Goal: Task Accomplishment & Management: Complete application form

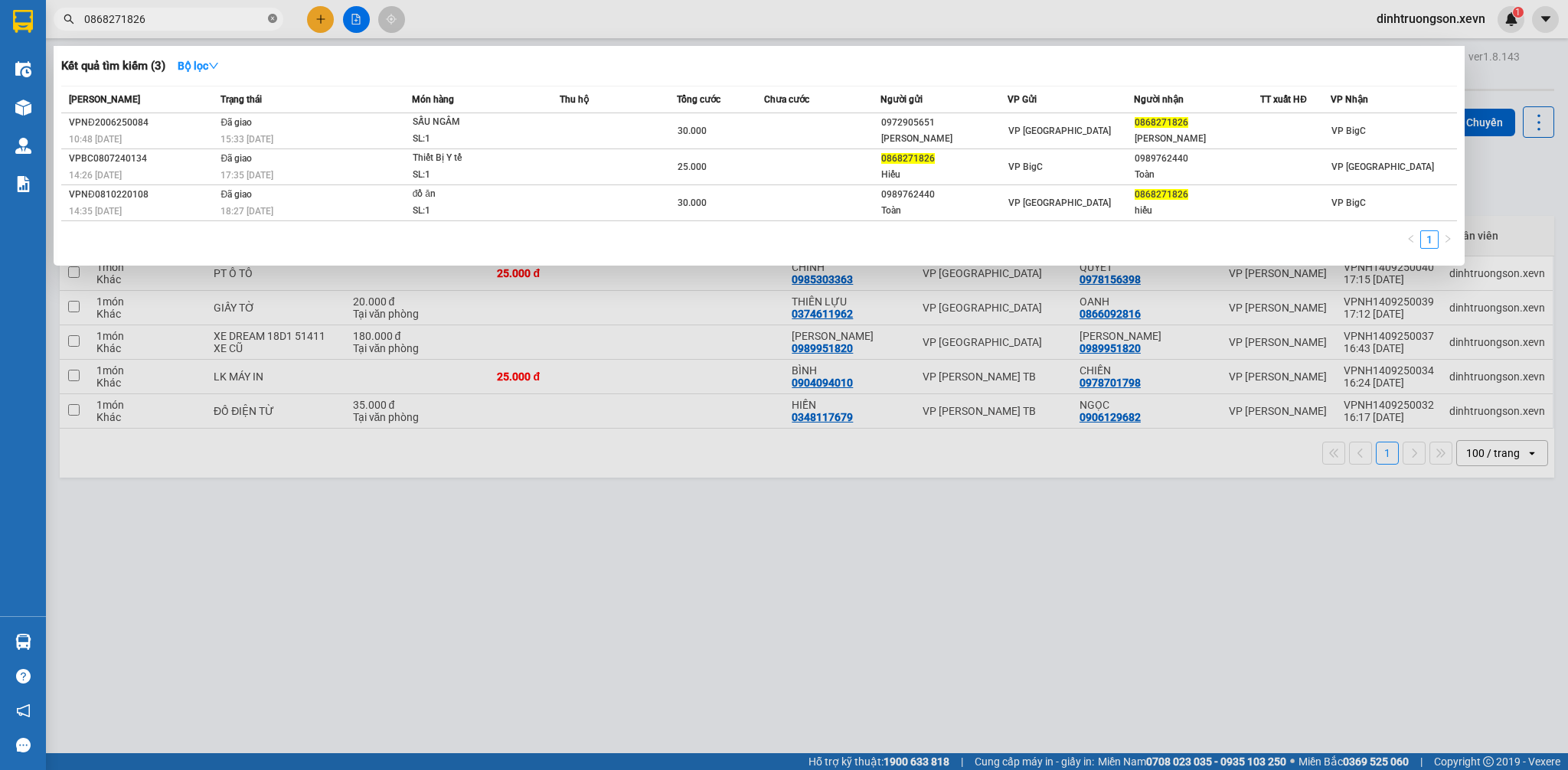
click at [271, 18] on icon "close-circle" at bounding box center [272, 18] width 9 height 9
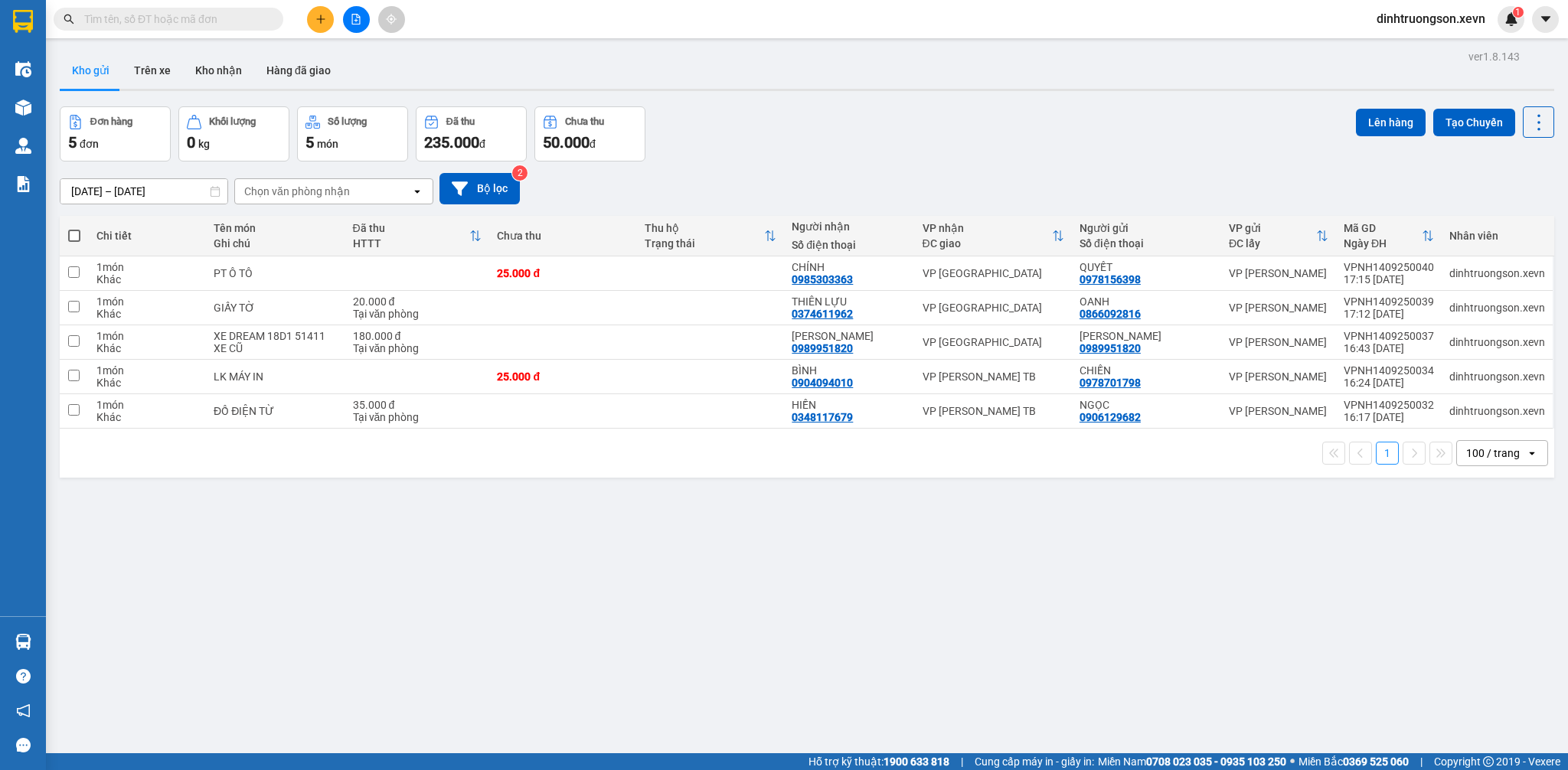
click at [324, 19] on icon "plus" at bounding box center [320, 18] width 10 height 10
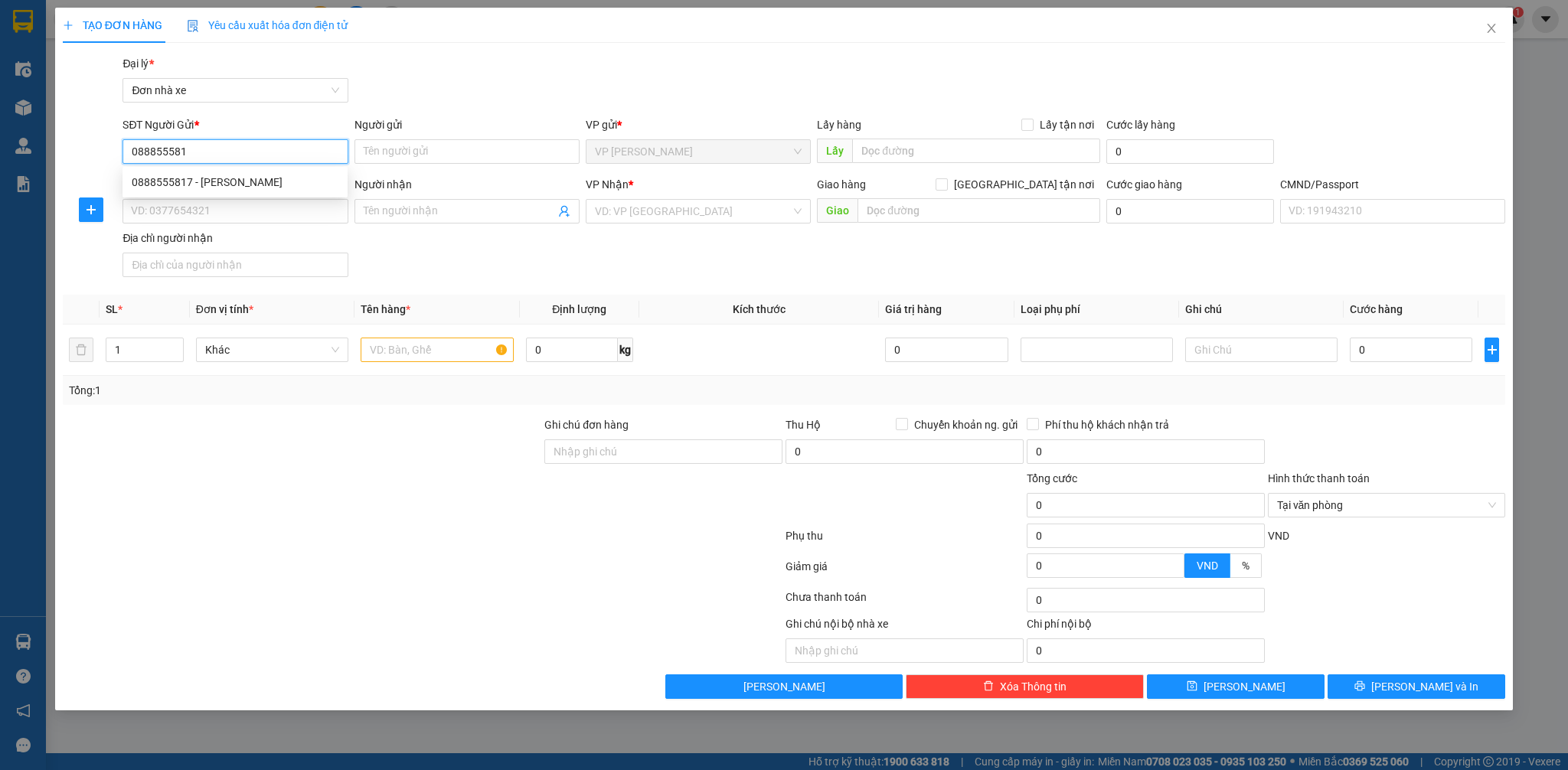
type input "0888555817"
click at [250, 179] on div "0888555817 - [PERSON_NAME]" at bounding box center [235, 181] width 207 height 17
type input "VÂN"
type input "0985131999"
type input "VŨ"
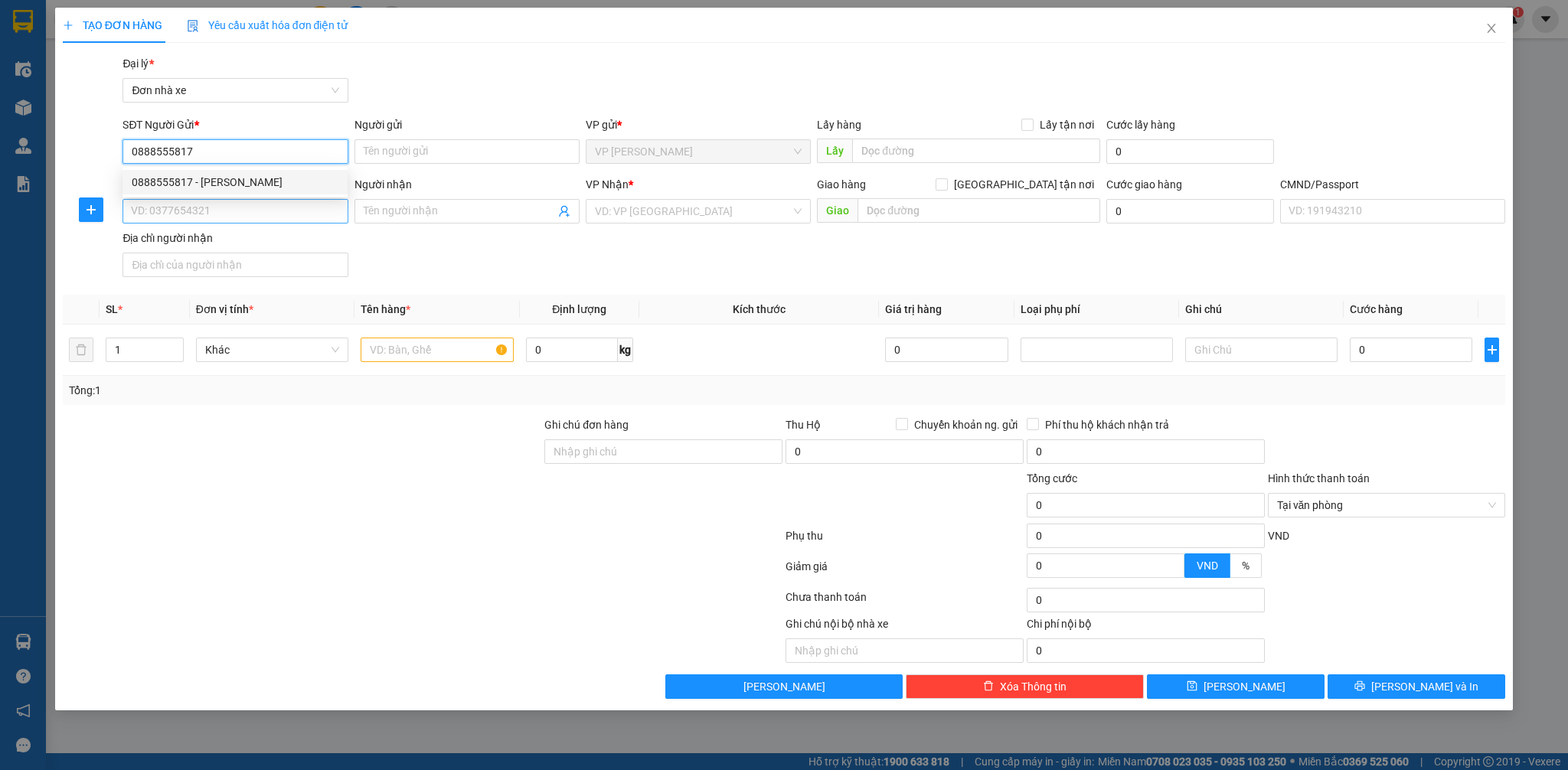
type input "[PERSON_NAME] 034091007523"
type input "0888555817"
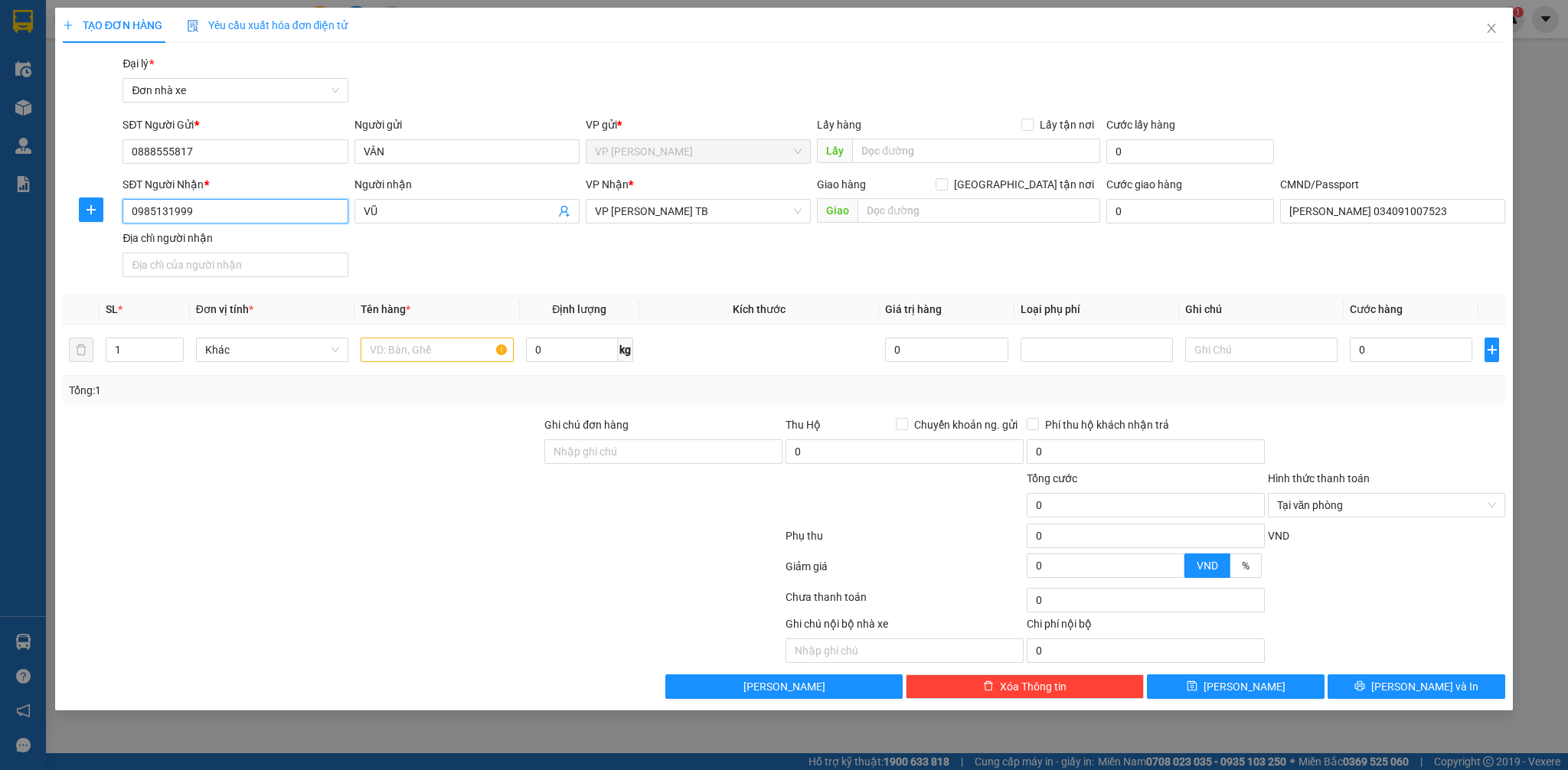
click at [223, 209] on input "0985131999" at bounding box center [235, 211] width 225 height 25
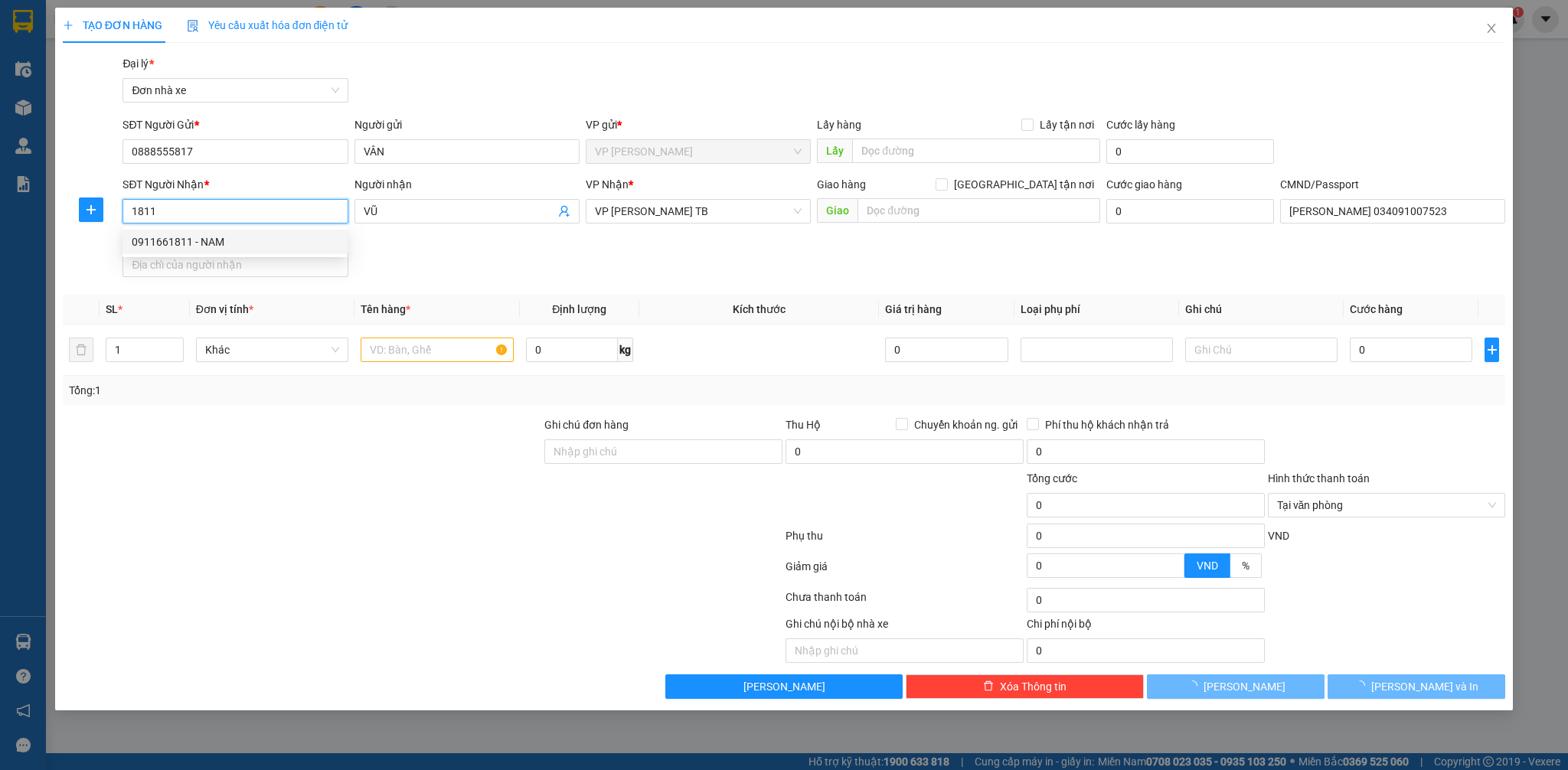
click at [231, 248] on div "0911661811 - NAM" at bounding box center [235, 242] width 207 height 17
type input "0911661811"
type input "NAM"
type input "037094001801 [PERSON_NAME]"
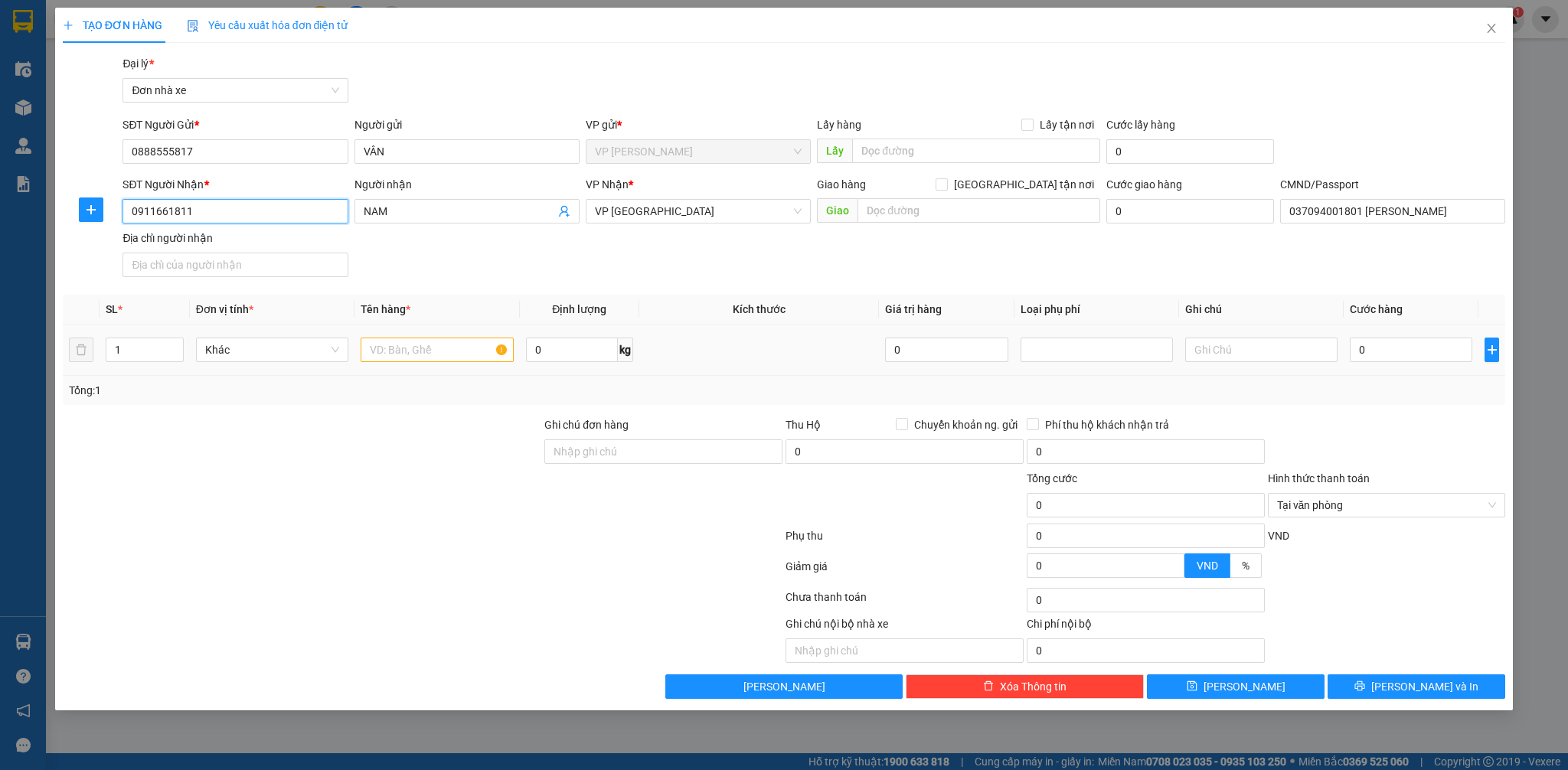
type input "0911661811"
click at [417, 344] on input "text" at bounding box center [437, 350] width 153 height 25
type input "BIỂN SỐ"
click at [1385, 356] on input "0" at bounding box center [1411, 350] width 123 height 25
type input "2"
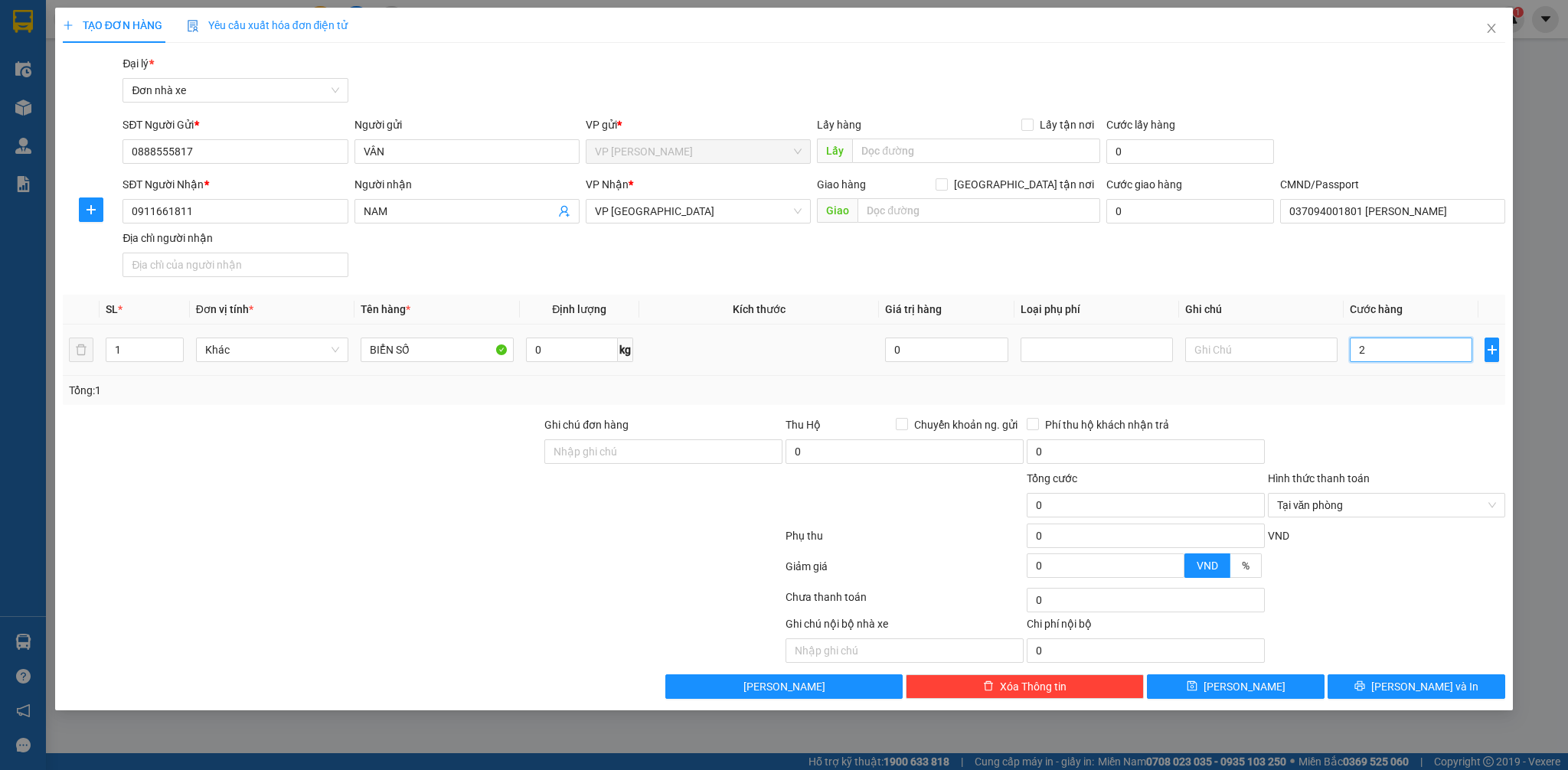
type input "2"
type input "25"
type input "25.000"
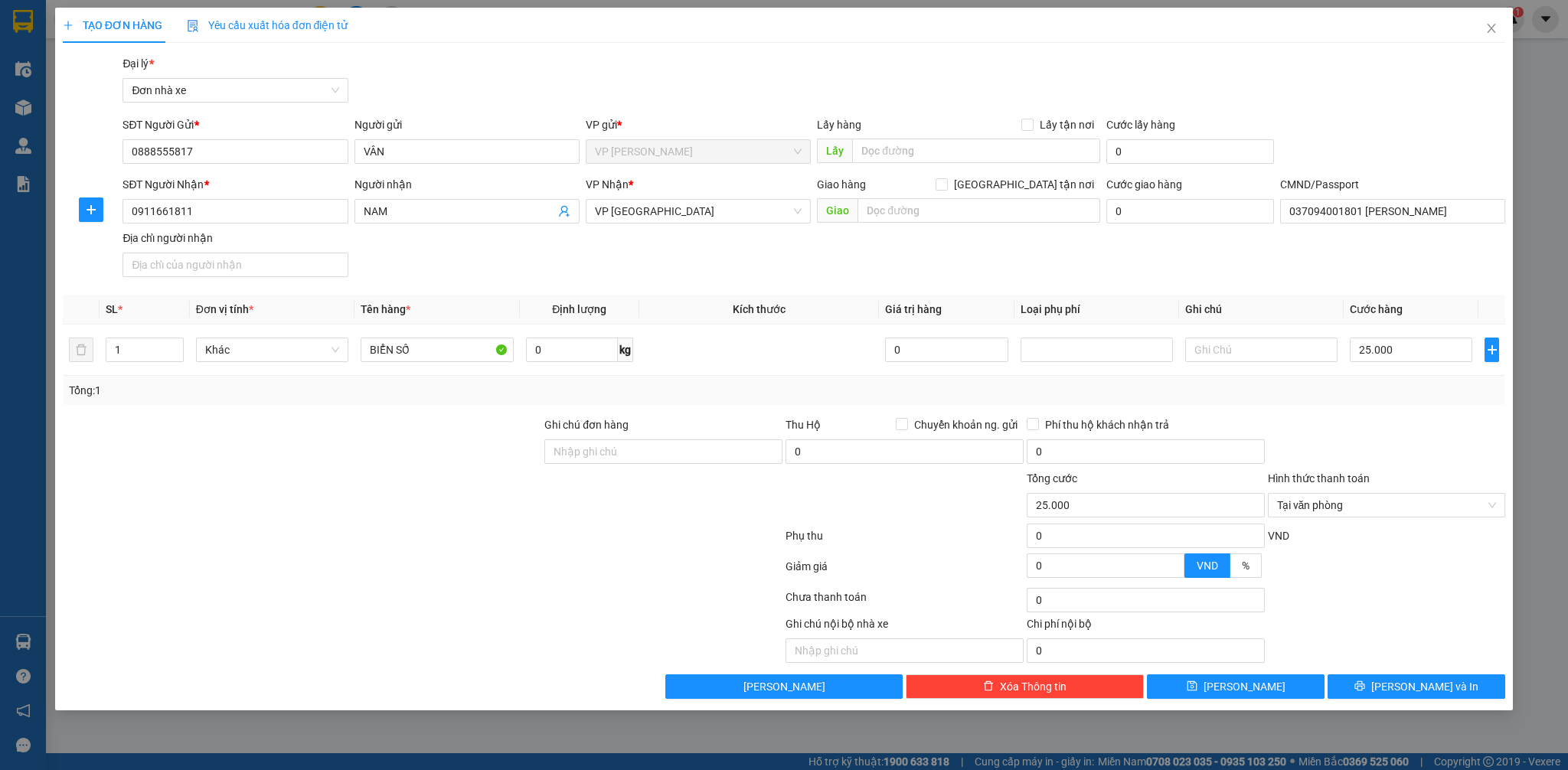
click at [1384, 422] on div at bounding box center [1387, 443] width 241 height 54
type input "25.000"
click at [1425, 686] on span "[PERSON_NAME] và In" at bounding box center [1425, 686] width 108 height 17
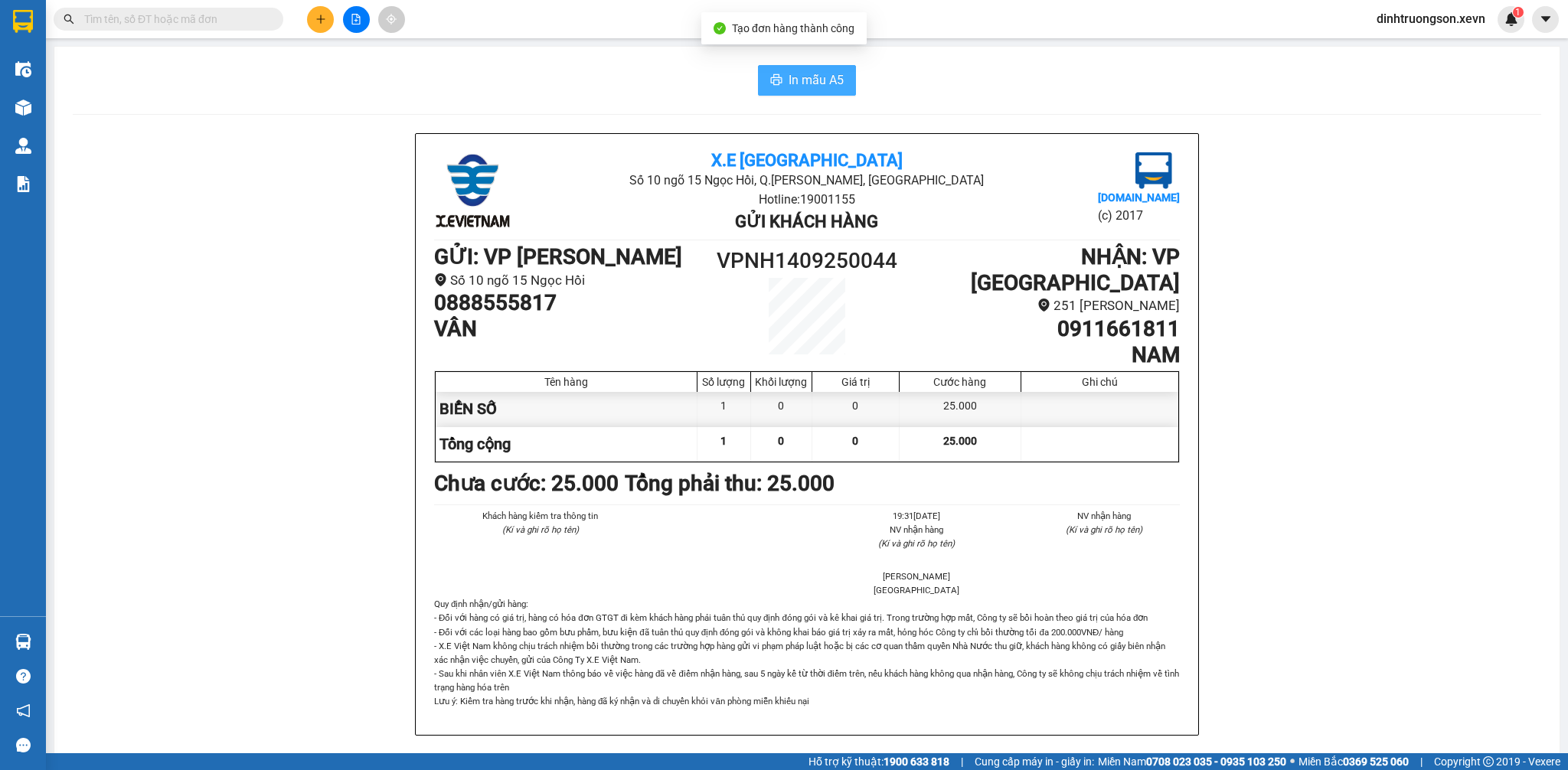
click at [823, 92] on button "In mẫu A5" at bounding box center [807, 80] width 98 height 31
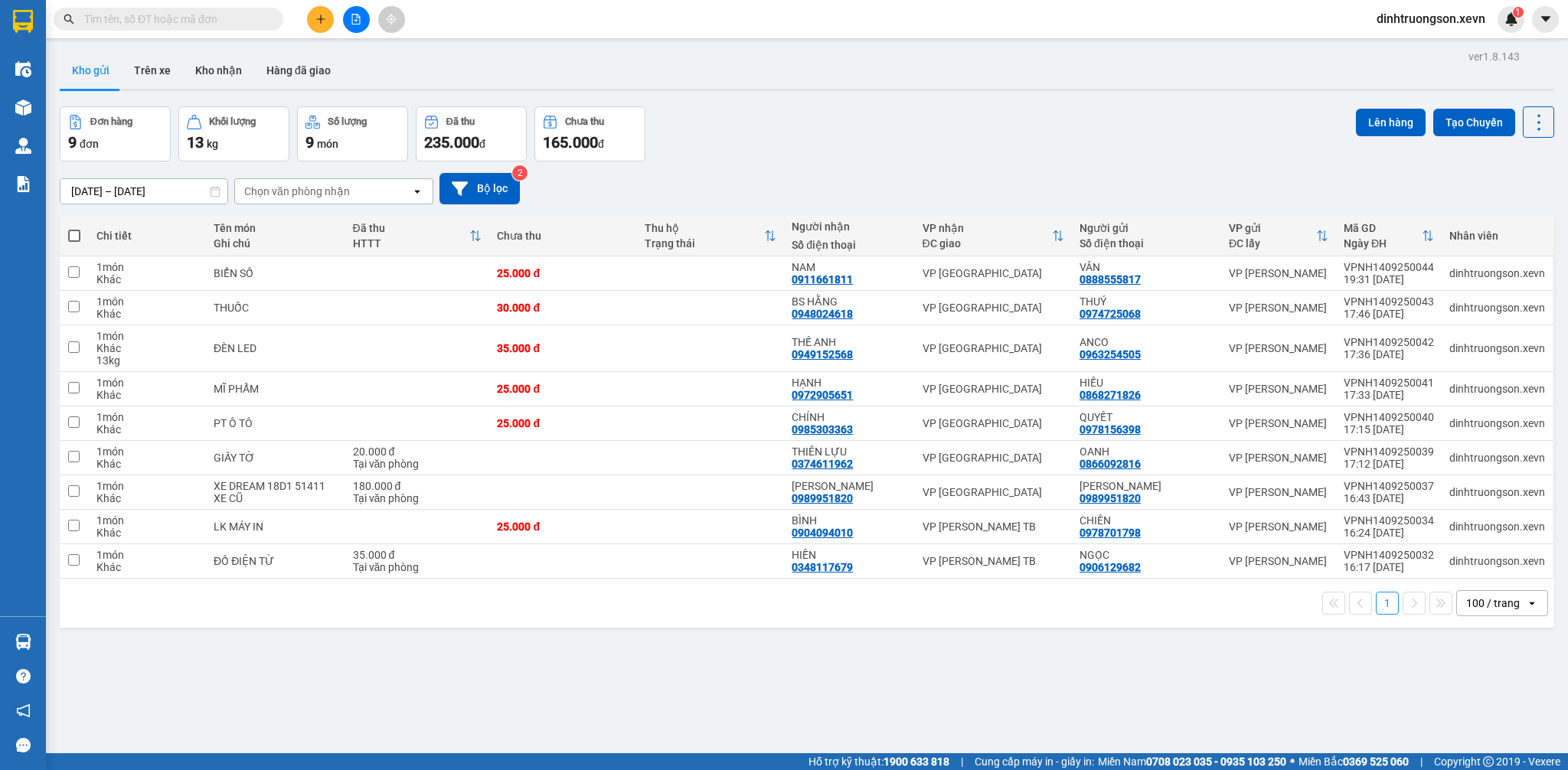
click at [312, 26] on button at bounding box center [320, 19] width 26 height 26
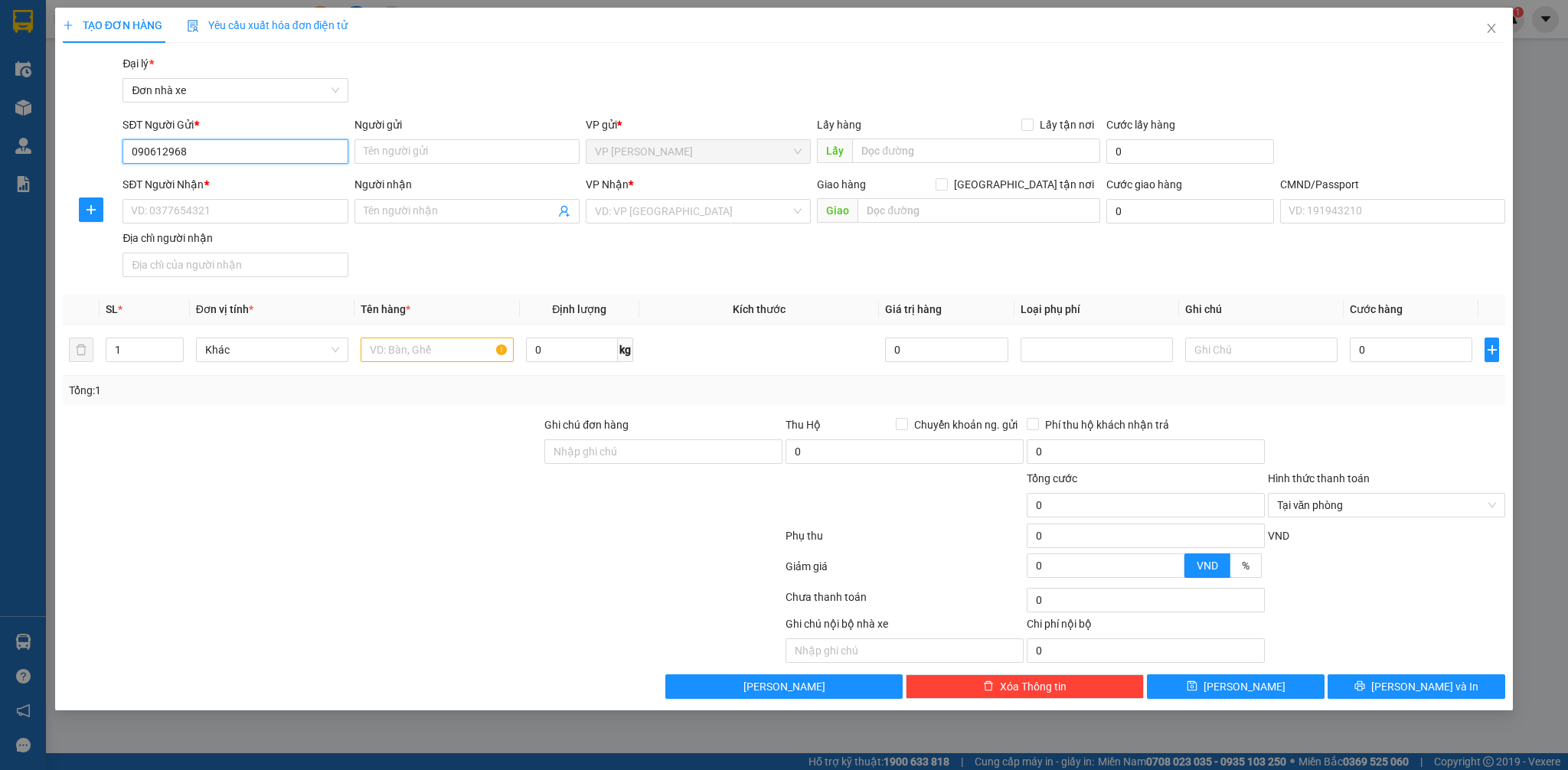
type input "0906129682"
click at [208, 173] on div "0906129682 - NGỌC" at bounding box center [235, 182] width 225 height 25
type input "NGỌC"
type input "0348117679"
type input "HIỀN"
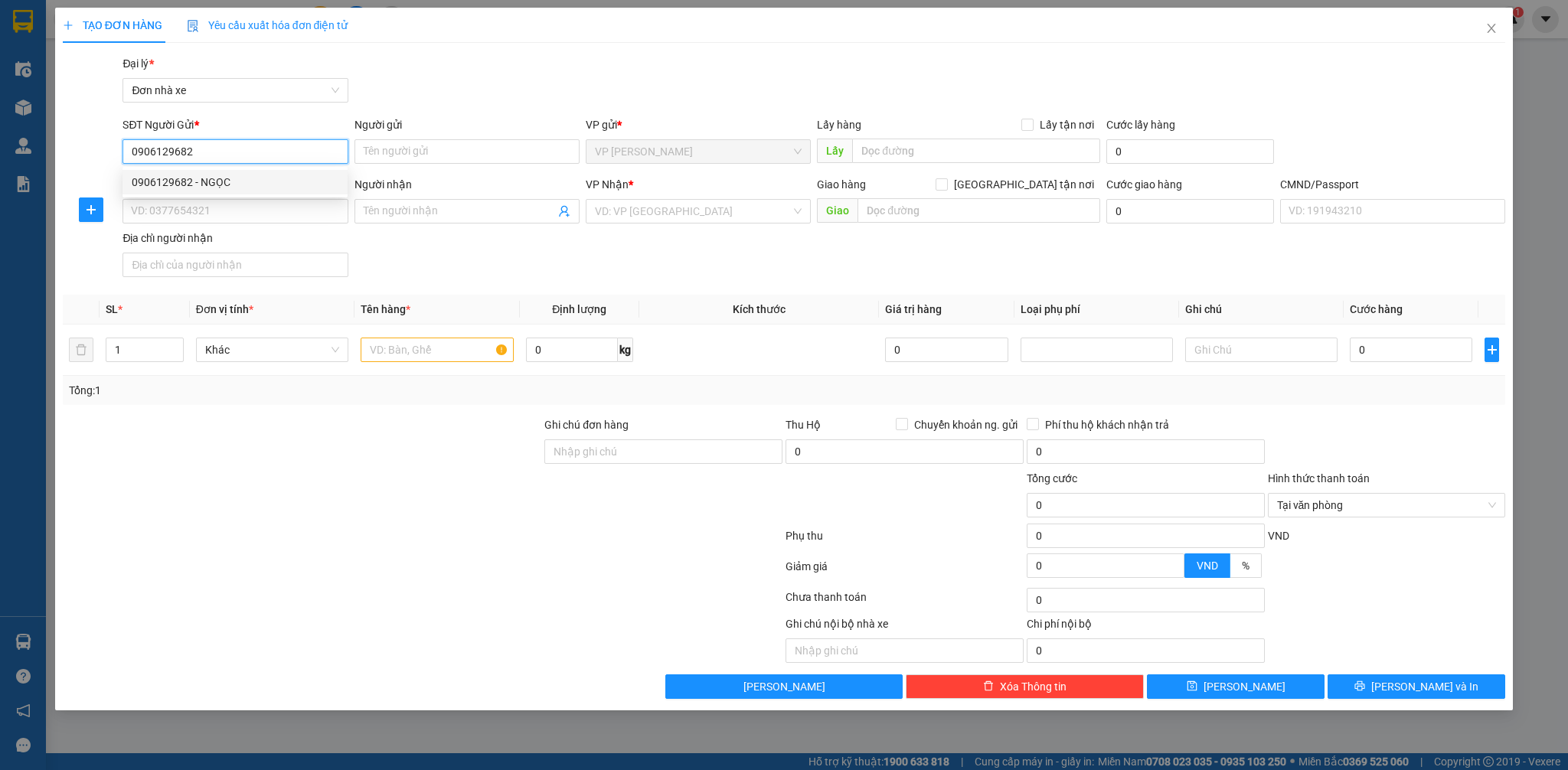
type input "CC"
drag, startPoint x: 226, startPoint y: 158, endPoint x: 116, endPoint y: 160, distance: 110.0
click at [123, 157] on input "0906129682" at bounding box center [235, 152] width 225 height 25
type input "0906129682"
click at [400, 357] on input "text" at bounding box center [437, 350] width 153 height 25
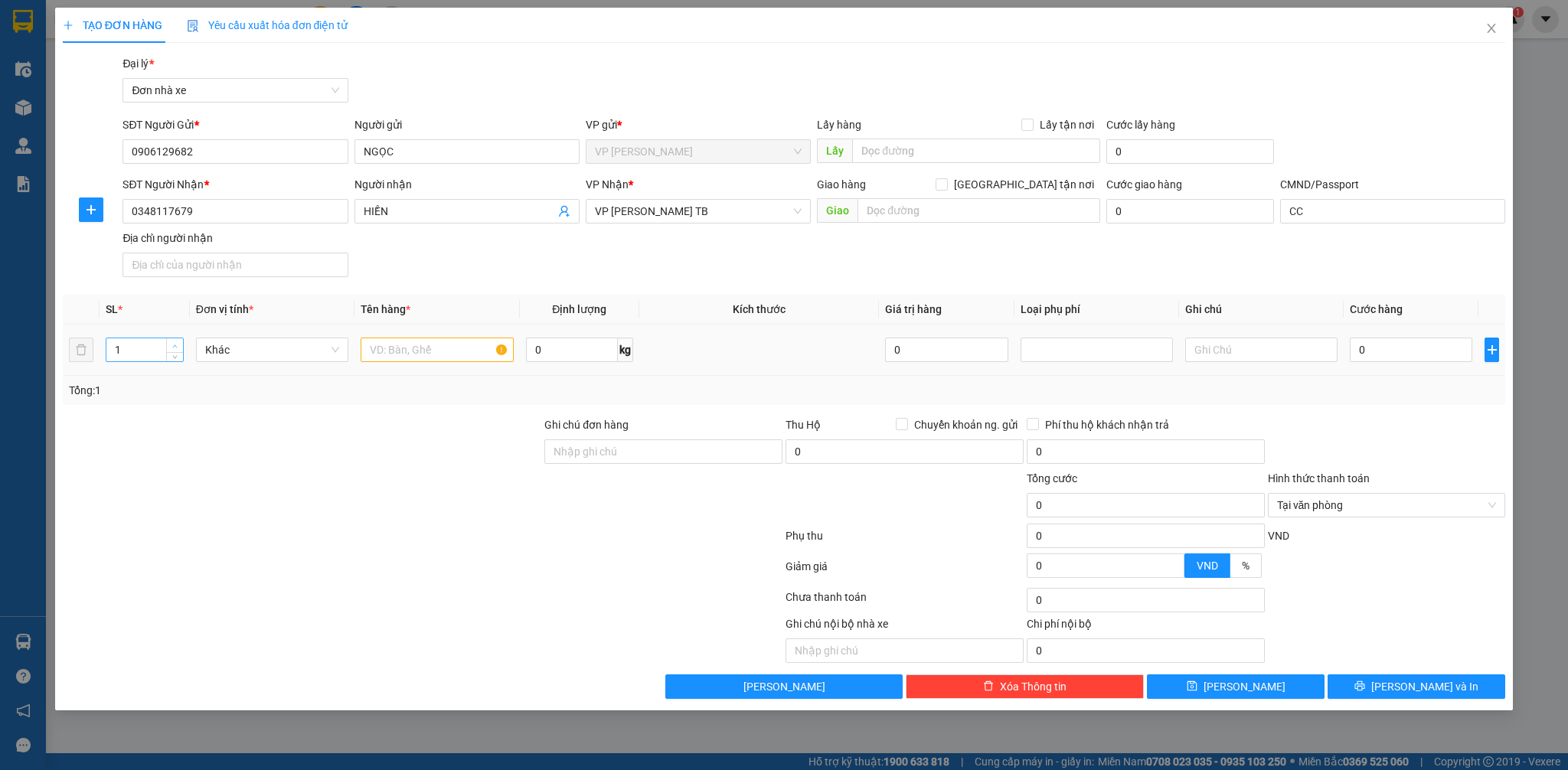
click at [177, 344] on icon "up" at bounding box center [175, 346] width 6 height 6
type input "2"
click at [389, 356] on input "text" at bounding box center [437, 350] width 153 height 25
type input "2K ĐỒ GIA DỤNG"
type input "8"
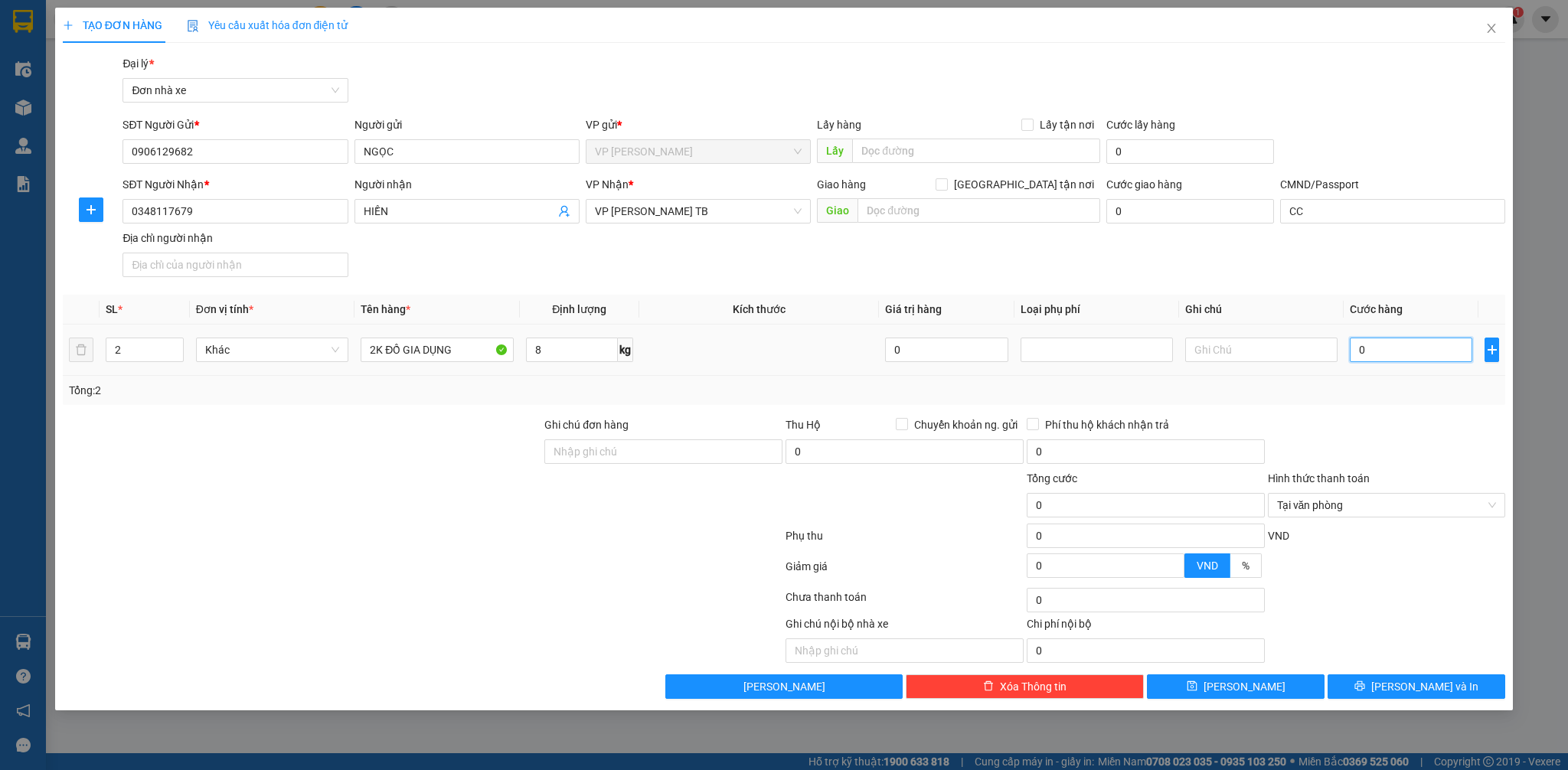
click at [1370, 356] on input "0" at bounding box center [1411, 350] width 123 height 25
type input "6"
type input "60"
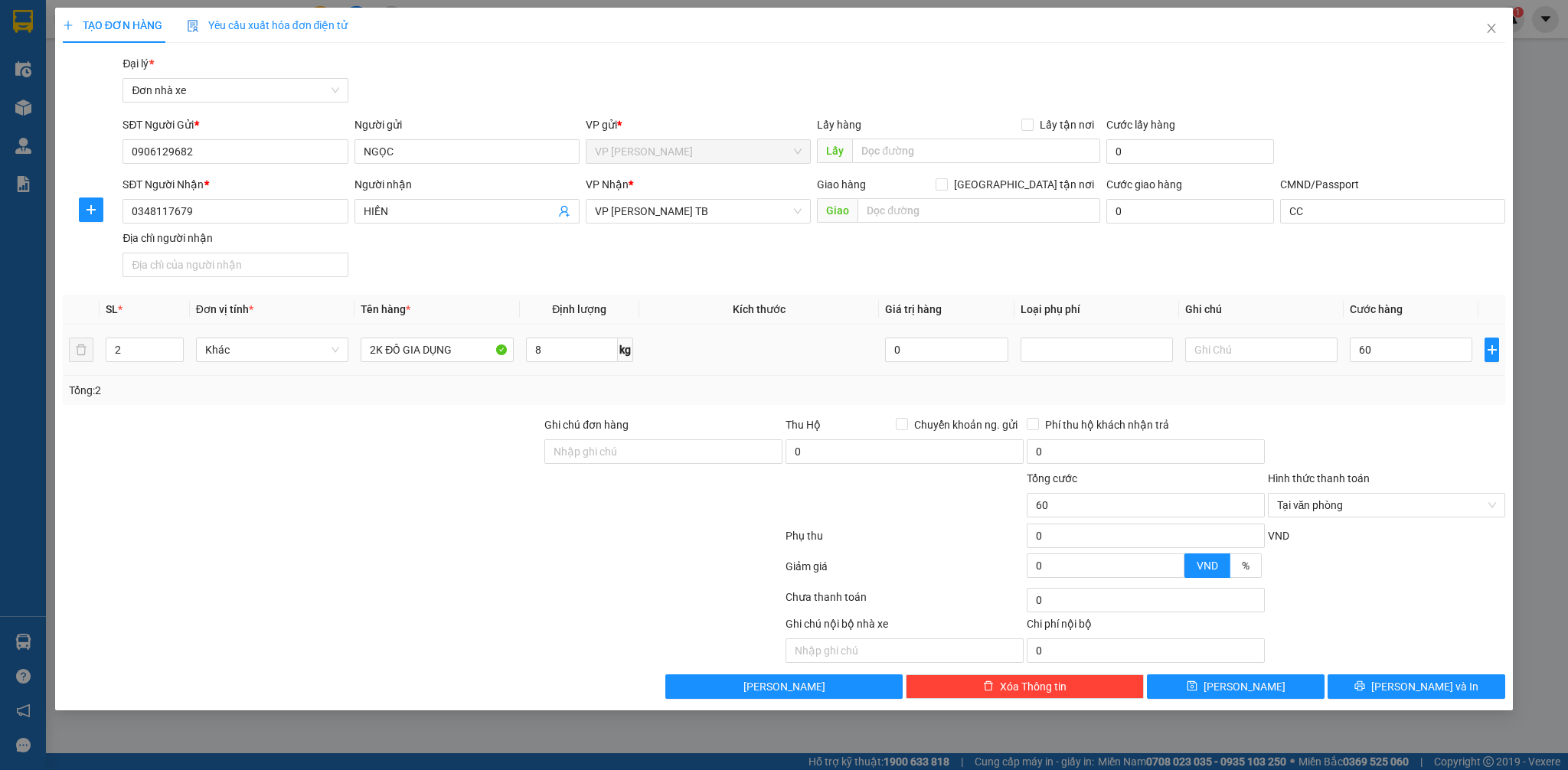
type input "60.000"
drag, startPoint x: 1405, startPoint y: 426, endPoint x: 1464, endPoint y: 503, distance: 97.0
click at [1407, 426] on div at bounding box center [1387, 443] width 241 height 54
click at [1446, 678] on span "[PERSON_NAME] và In" at bounding box center [1425, 686] width 108 height 17
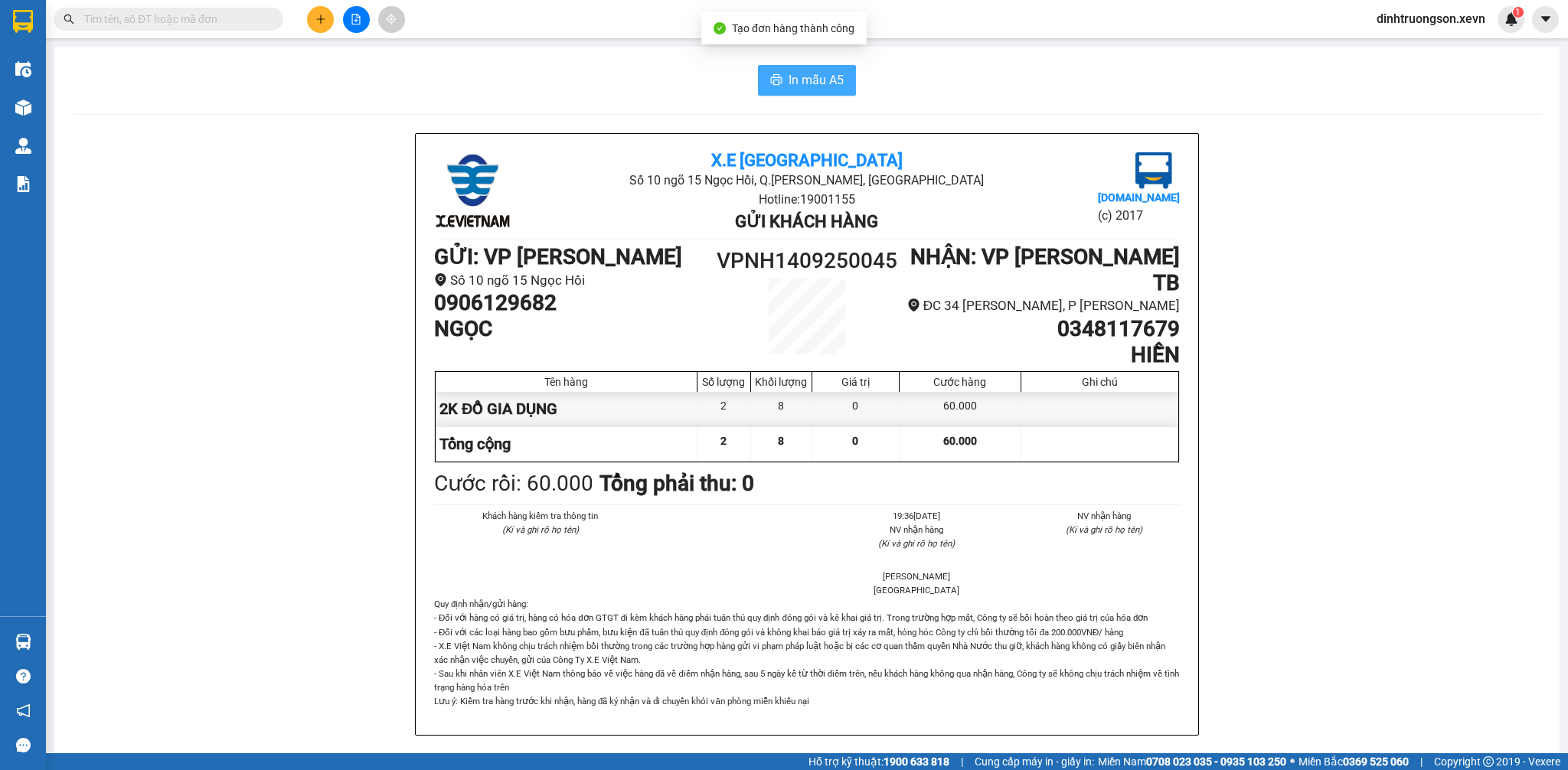
click at [836, 83] on button "In mẫu A5" at bounding box center [807, 80] width 98 height 31
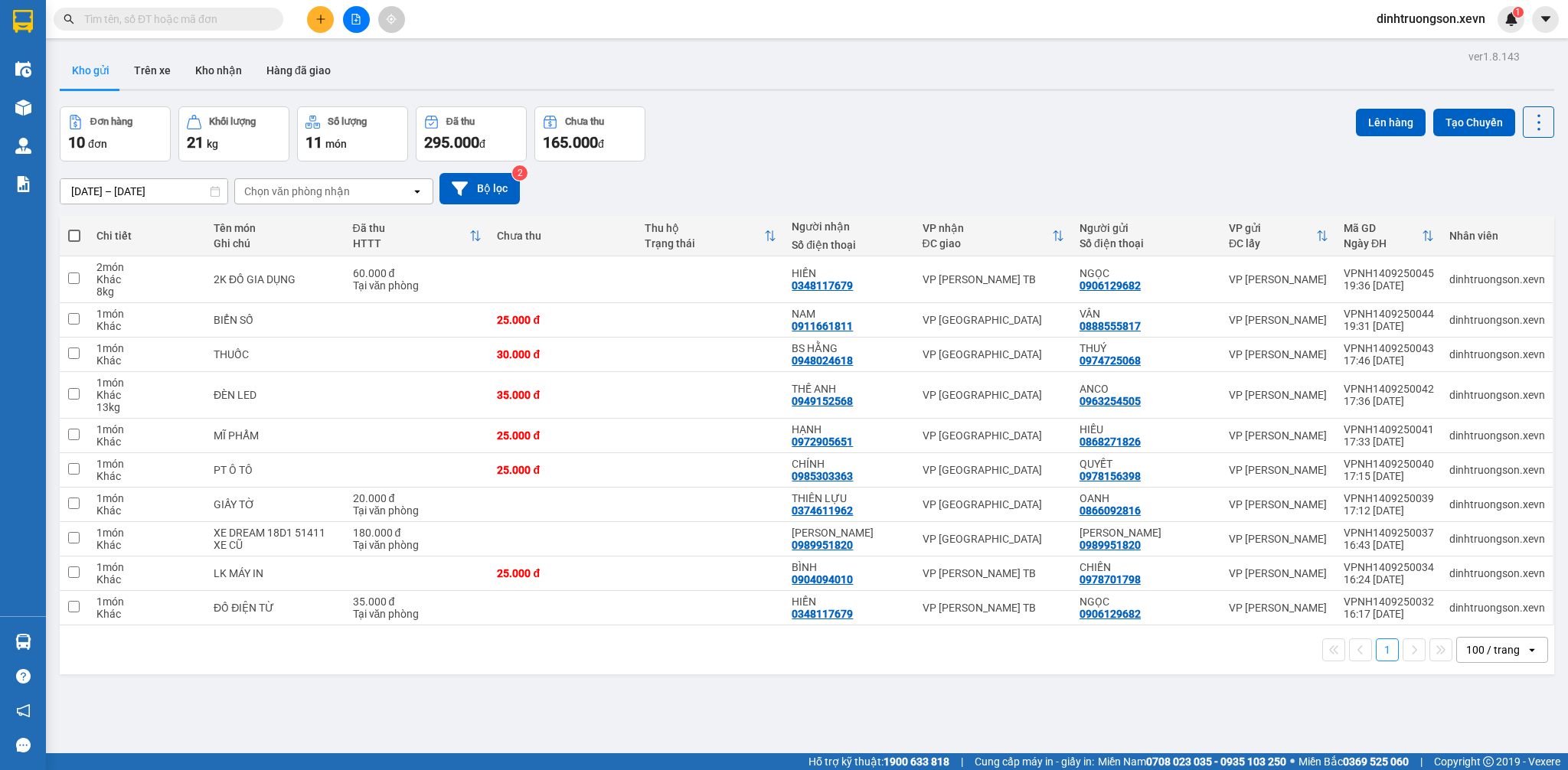
click at [222, 22] on input "text" at bounding box center [174, 18] width 181 height 17
type input "D"
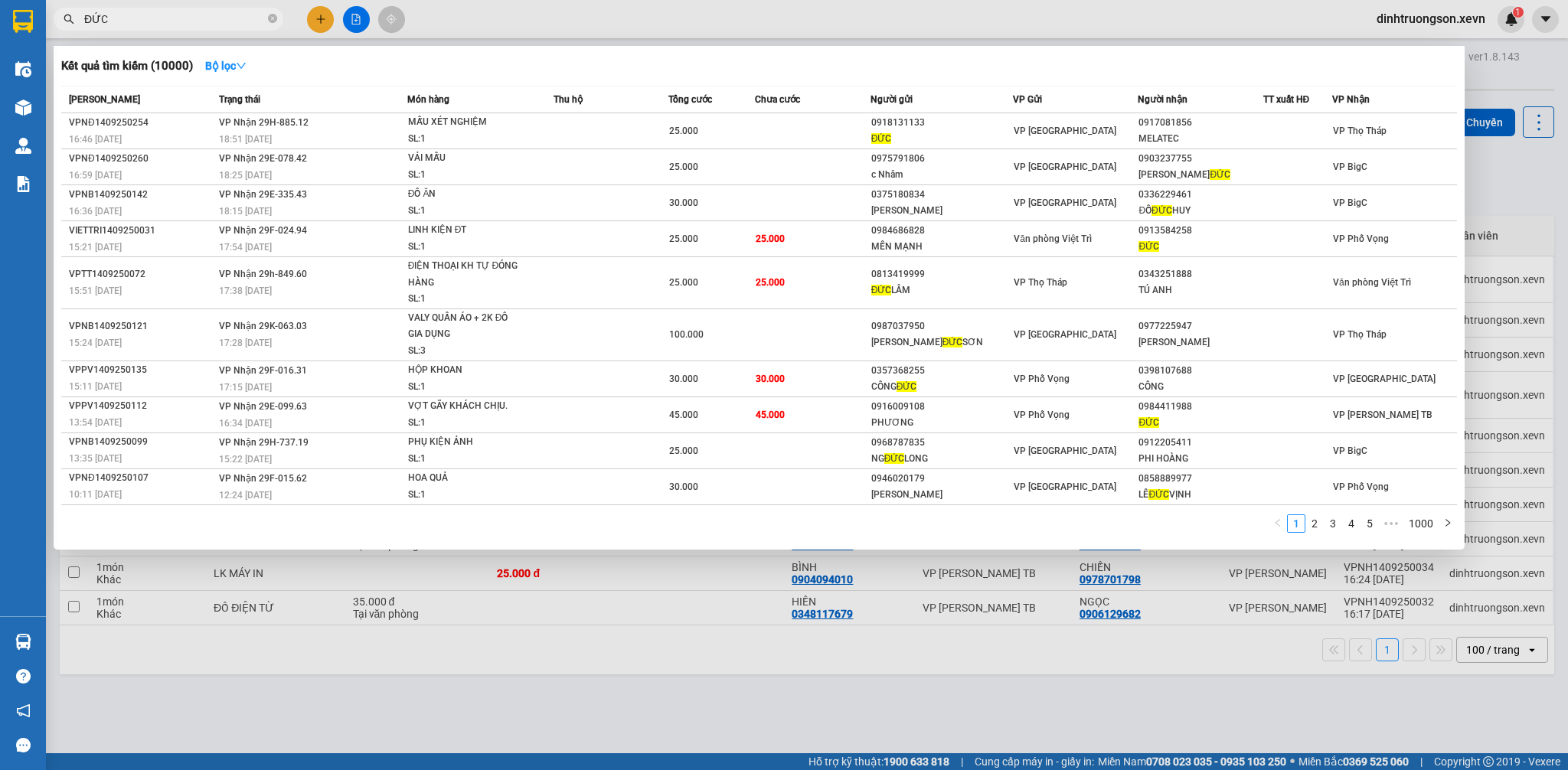
type input "ĐỨC"
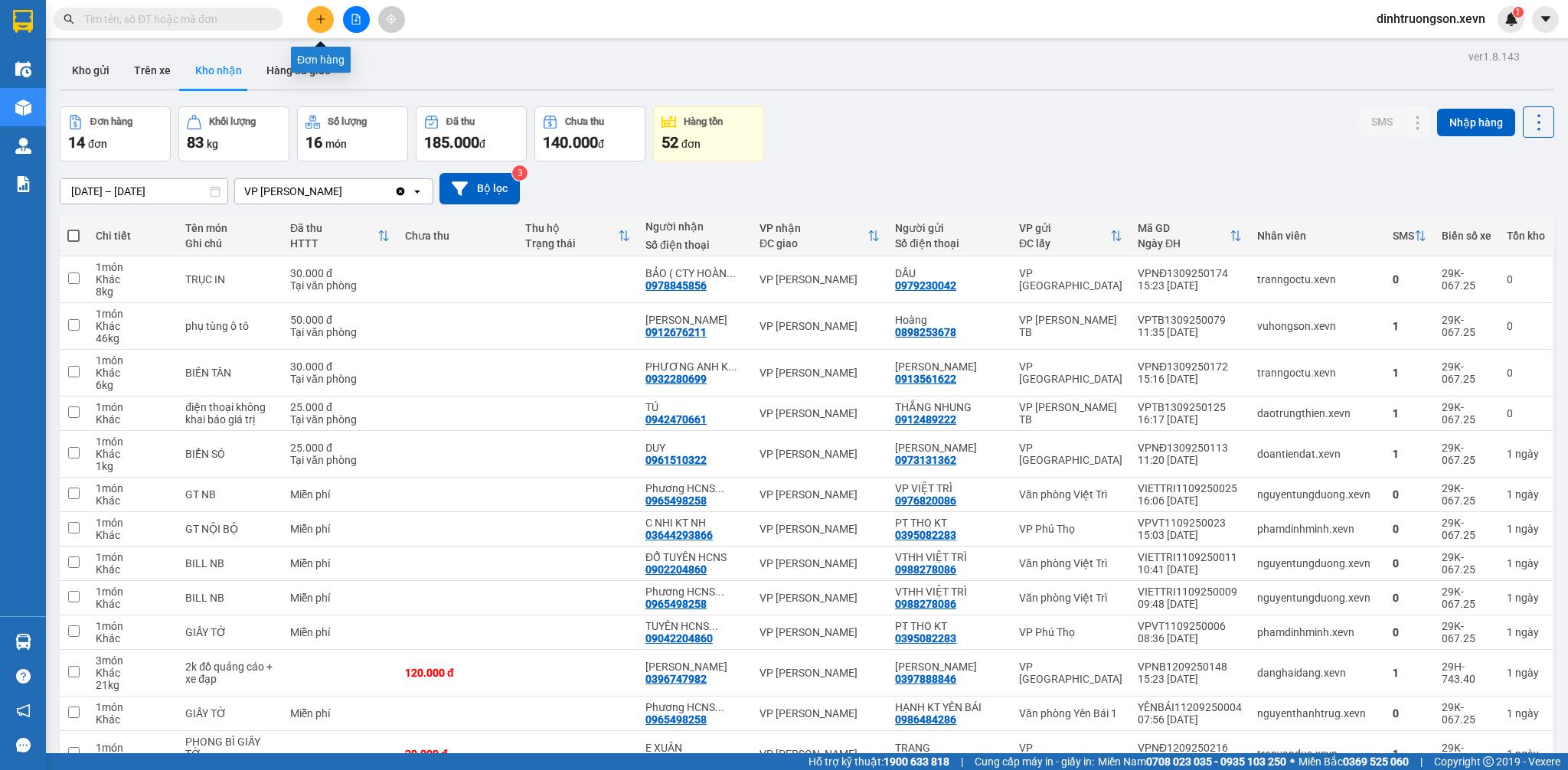
click at [312, 18] on button at bounding box center [320, 19] width 26 height 26
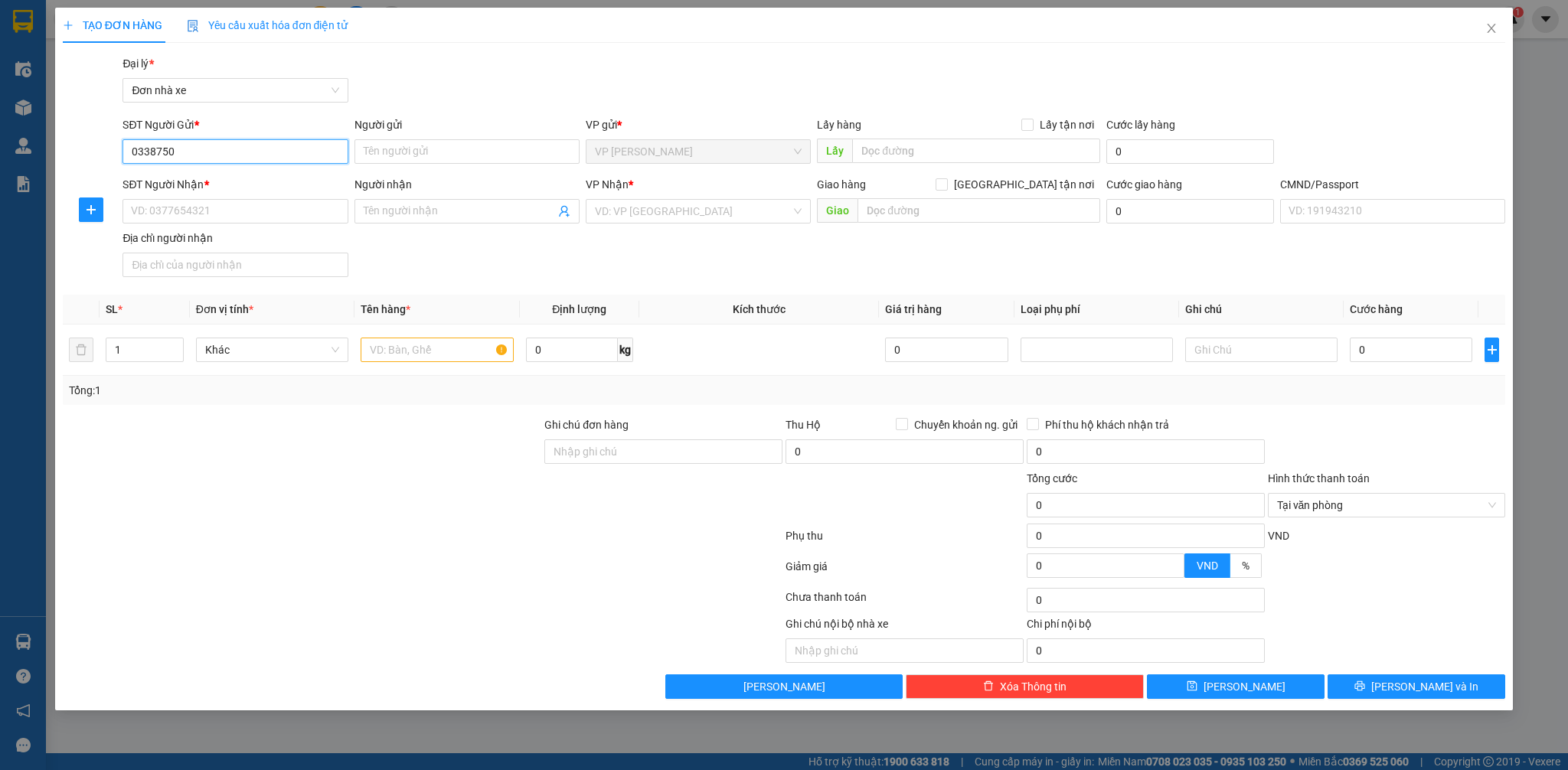
click at [177, 157] on input "0338750" at bounding box center [235, 152] width 225 height 25
type input "0987867908"
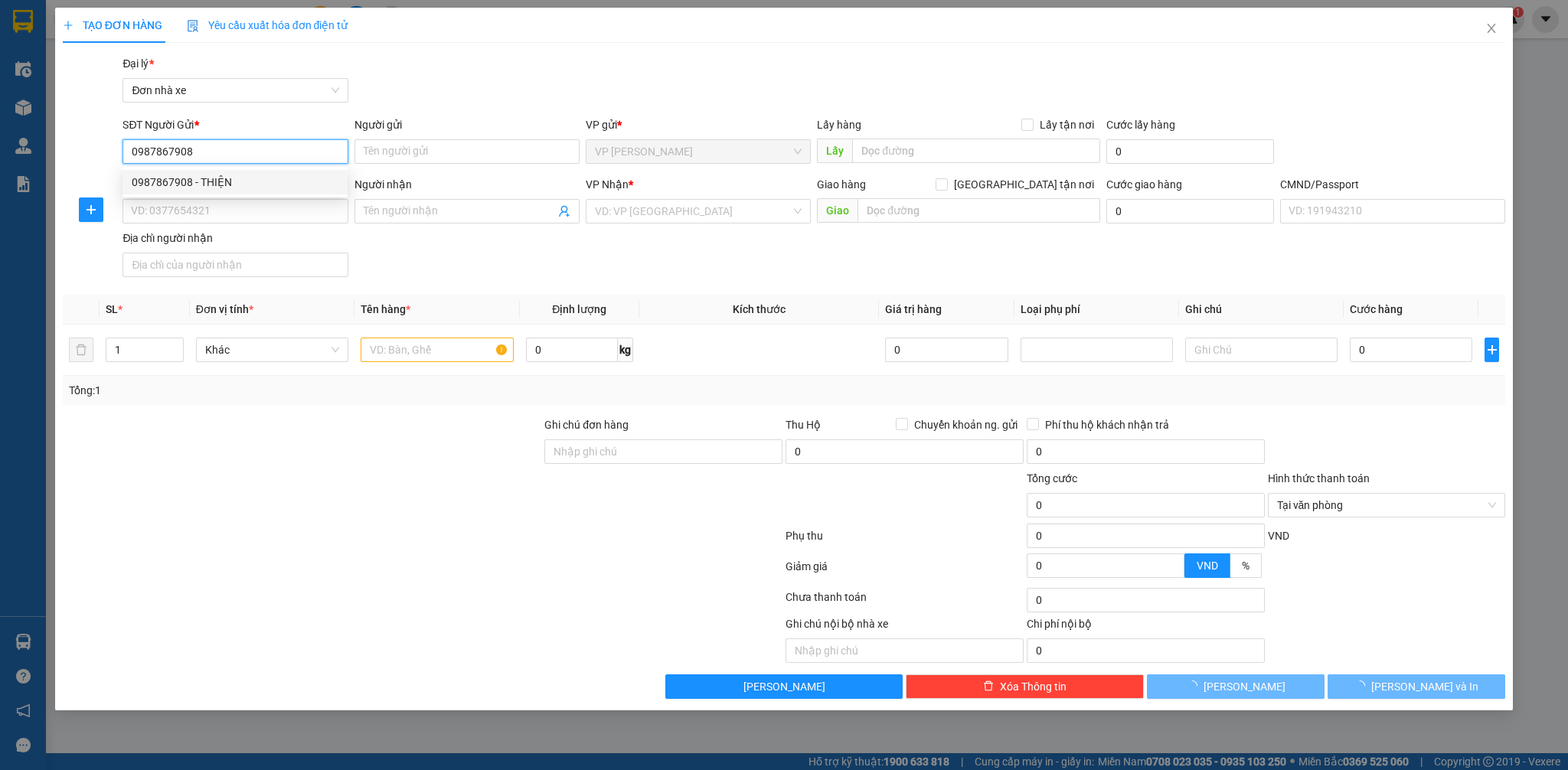
click at [214, 183] on div "0987867908 - THIỆN" at bounding box center [235, 181] width 207 height 17
type input "THIỆN"
type input "0949456598"
type input "[PERSON_NAME]"
type input "036098006546 [PERSON_NAME]"
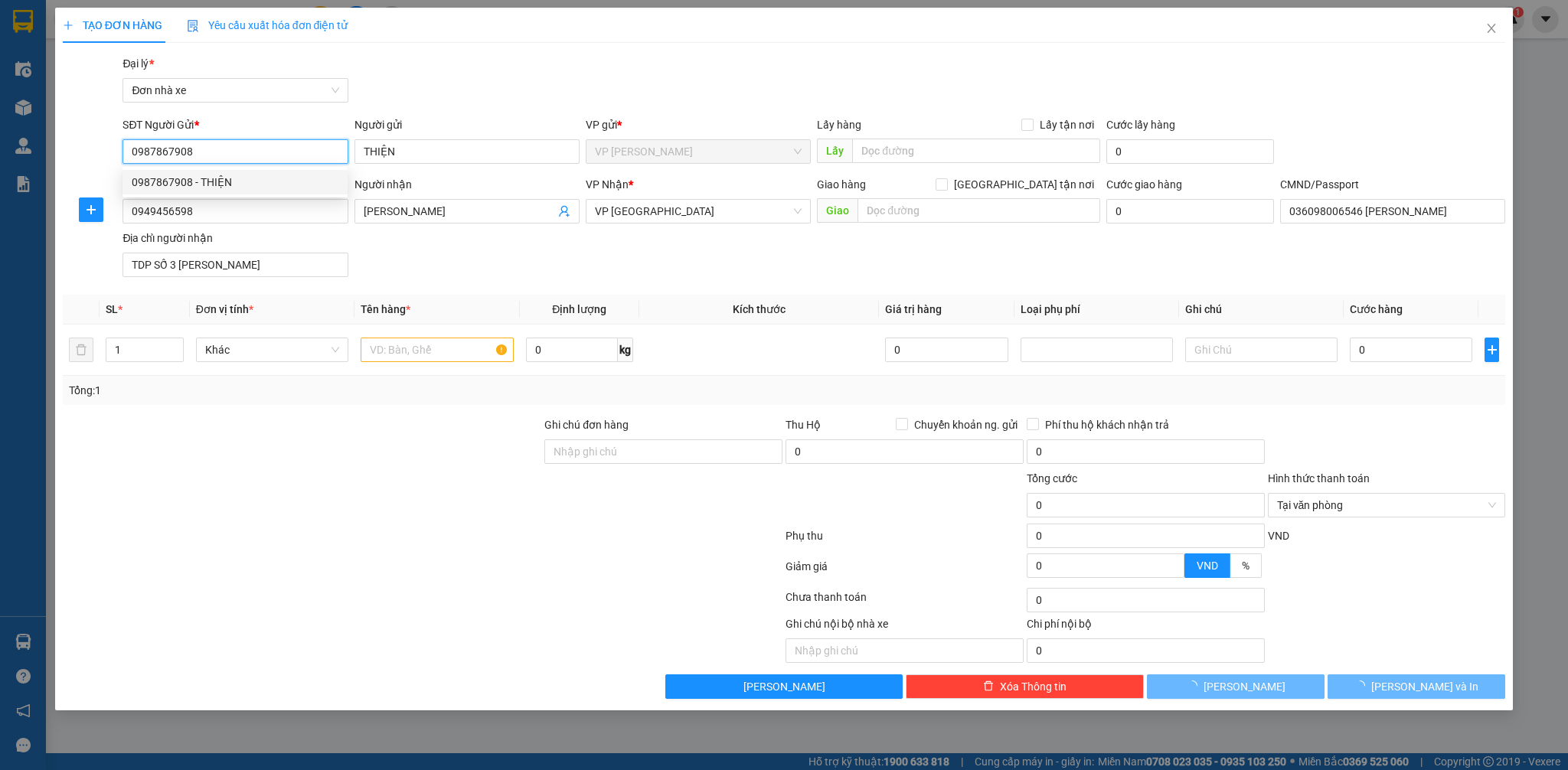
type input "TDP SỐ 3 [PERSON_NAME]"
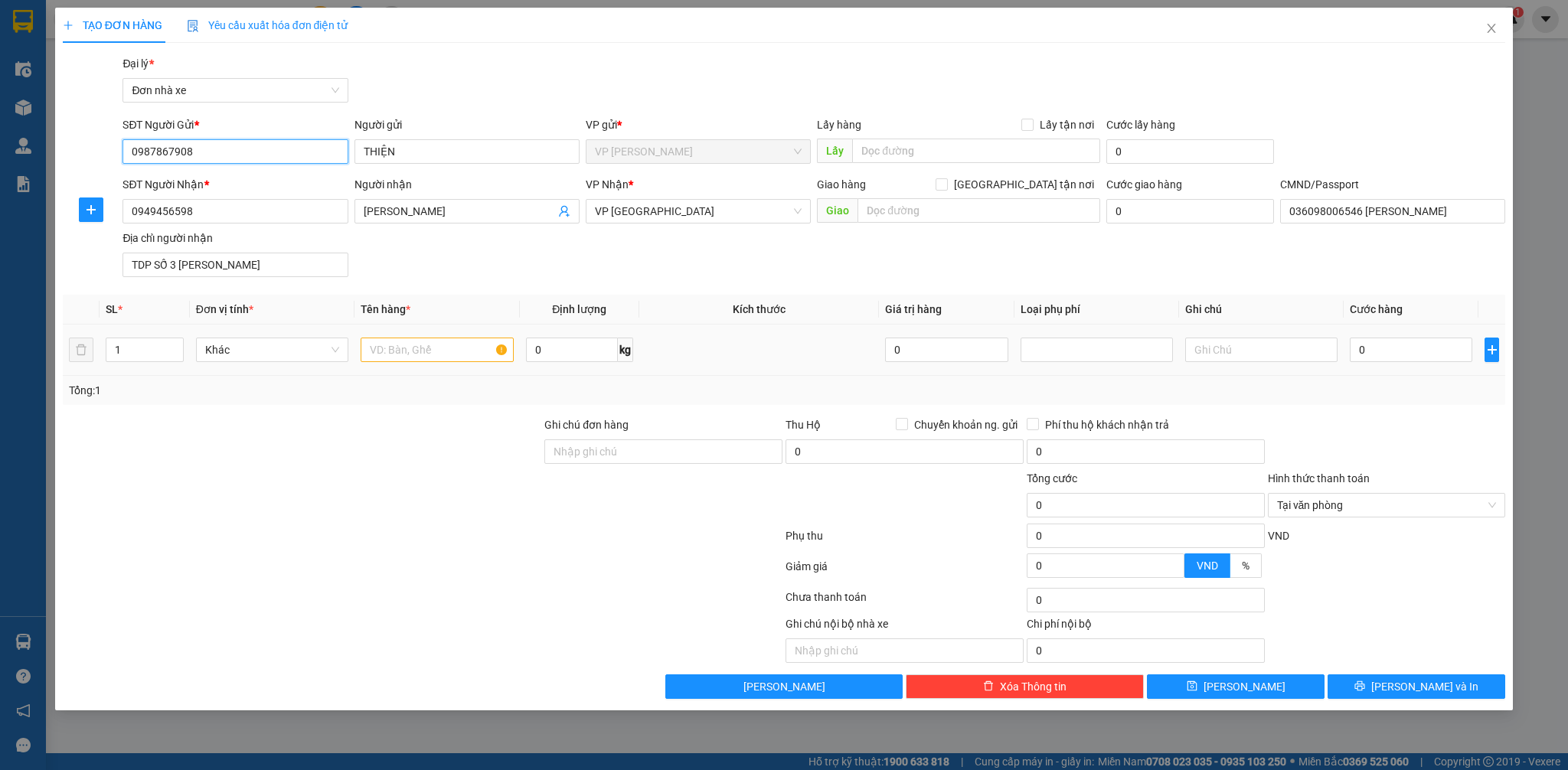
type input "0987867908"
click at [433, 356] on input "text" at bounding box center [437, 350] width 153 height 25
type input "P"
type input "MẠCH ĐÈN XE MÁY"
type input "16"
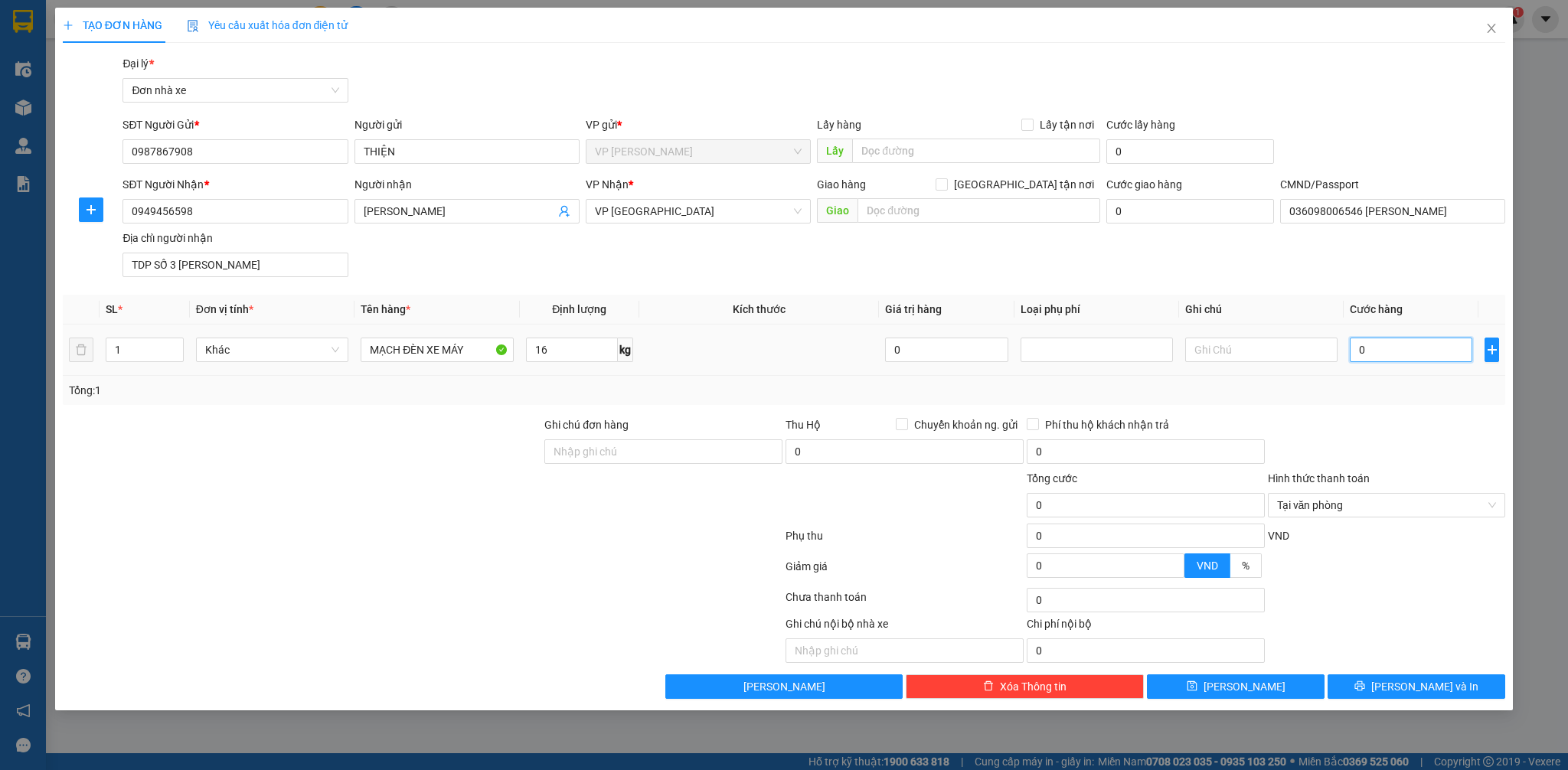
click at [1379, 350] on input "0" at bounding box center [1411, 350] width 123 height 25
type input "4"
type input "40"
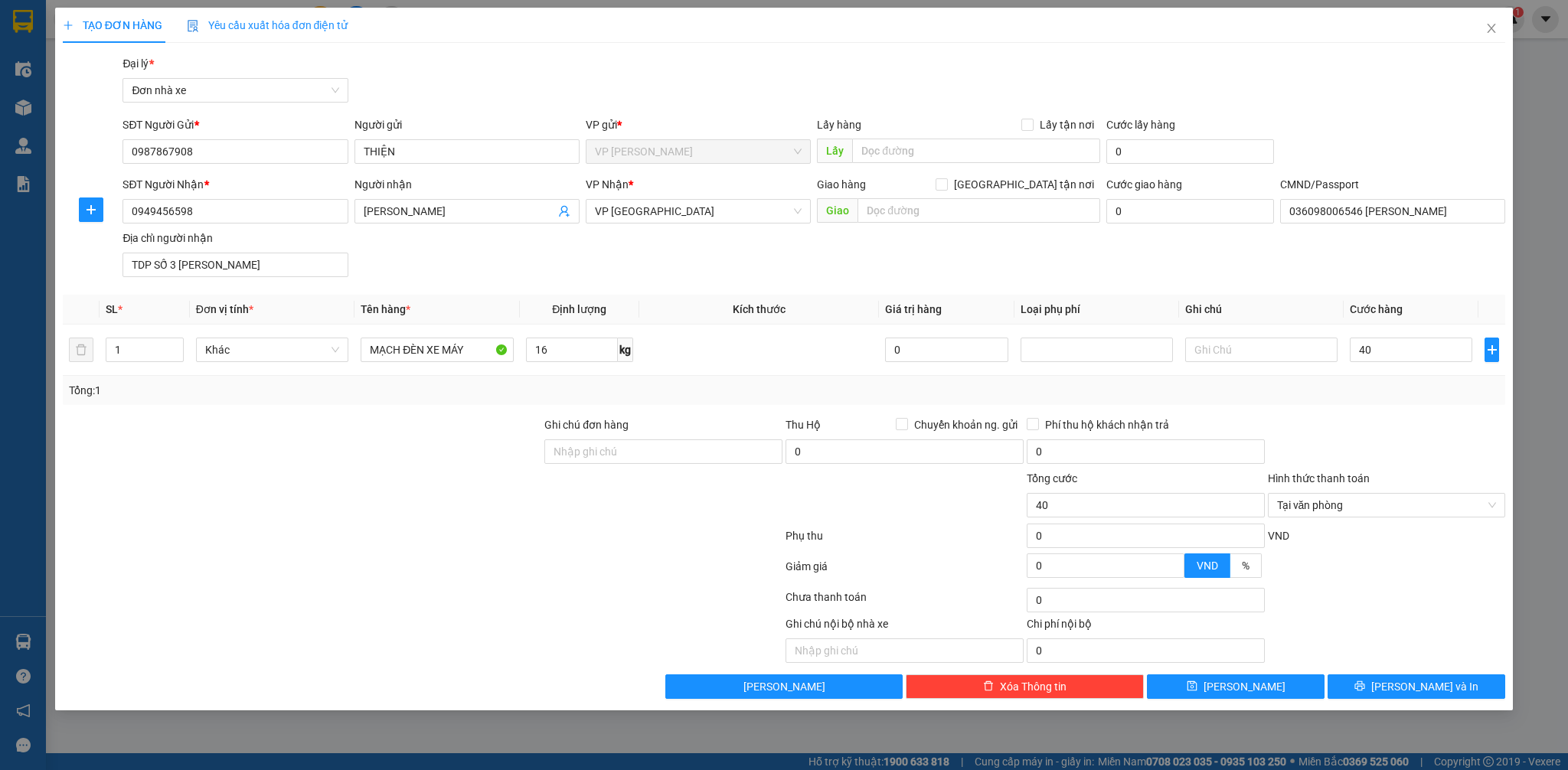
type input "40.000"
click at [1377, 379] on div "Tổng: 1" at bounding box center [784, 390] width 1444 height 29
type input "40.000"
click at [1423, 680] on span "[PERSON_NAME] và In" at bounding box center [1425, 686] width 108 height 17
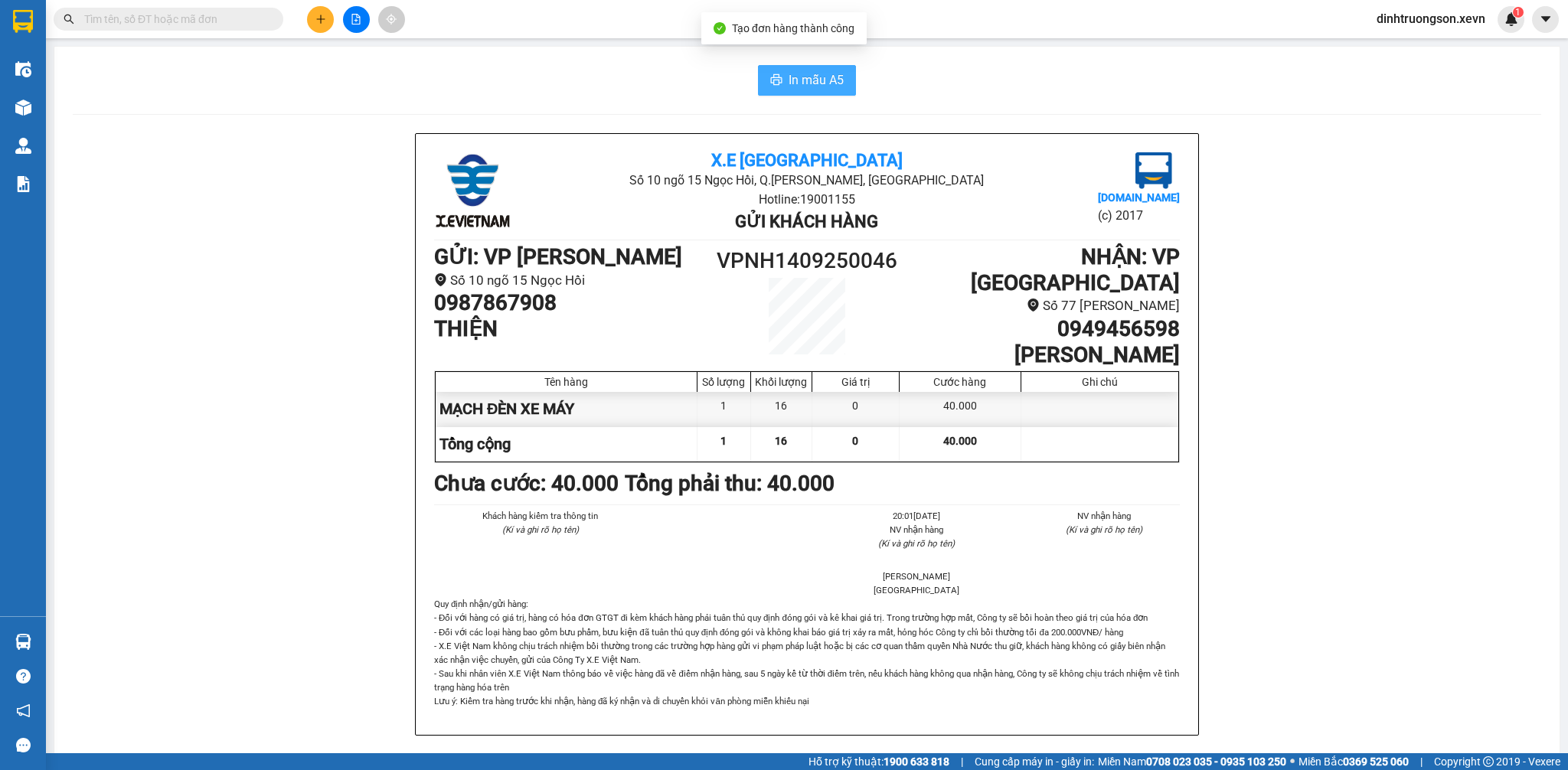
click at [770, 86] on icon "printer" at bounding box center [776, 79] width 12 height 12
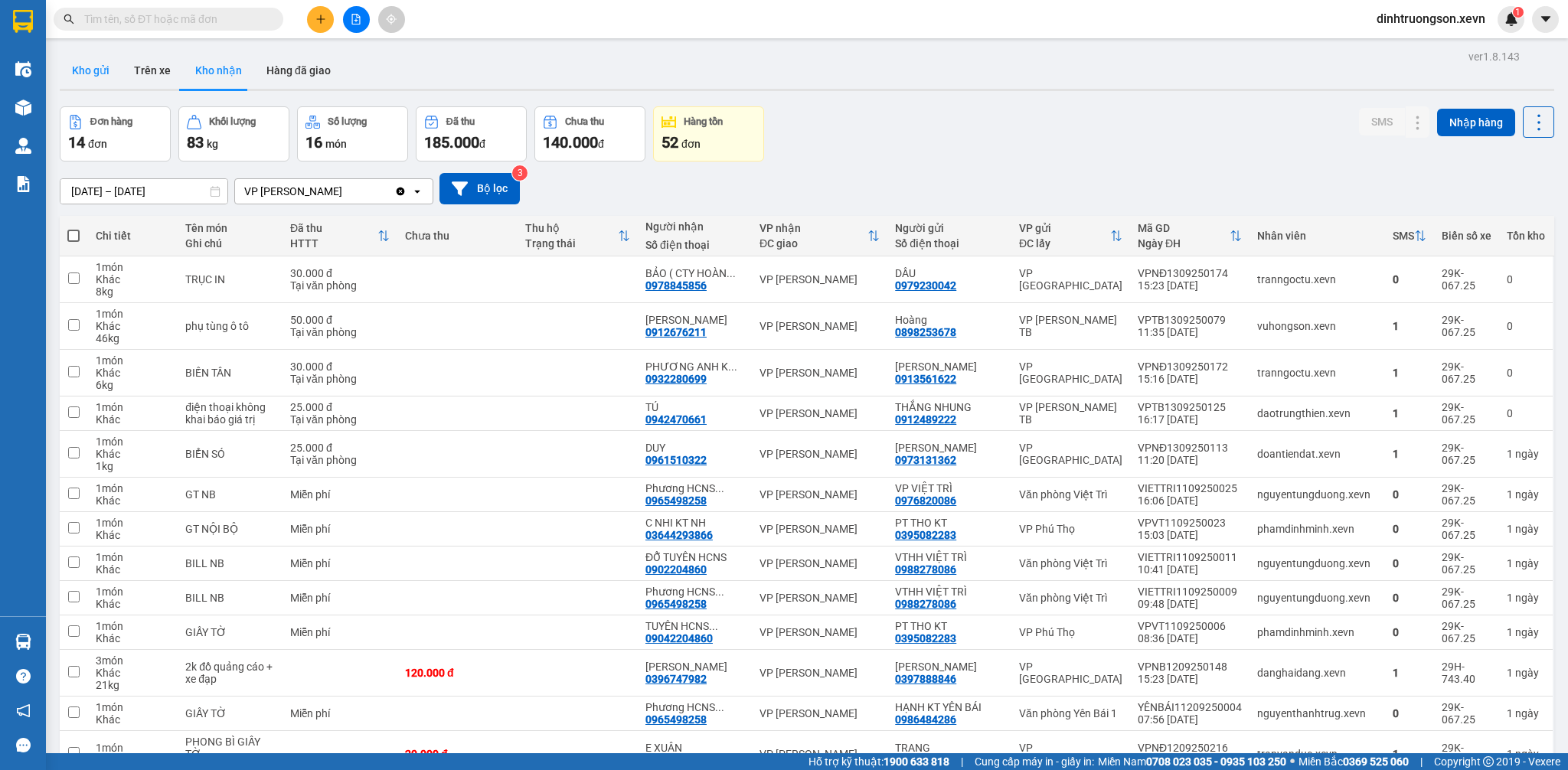
click at [86, 78] on button "Kho gửi" at bounding box center [90, 71] width 62 height 37
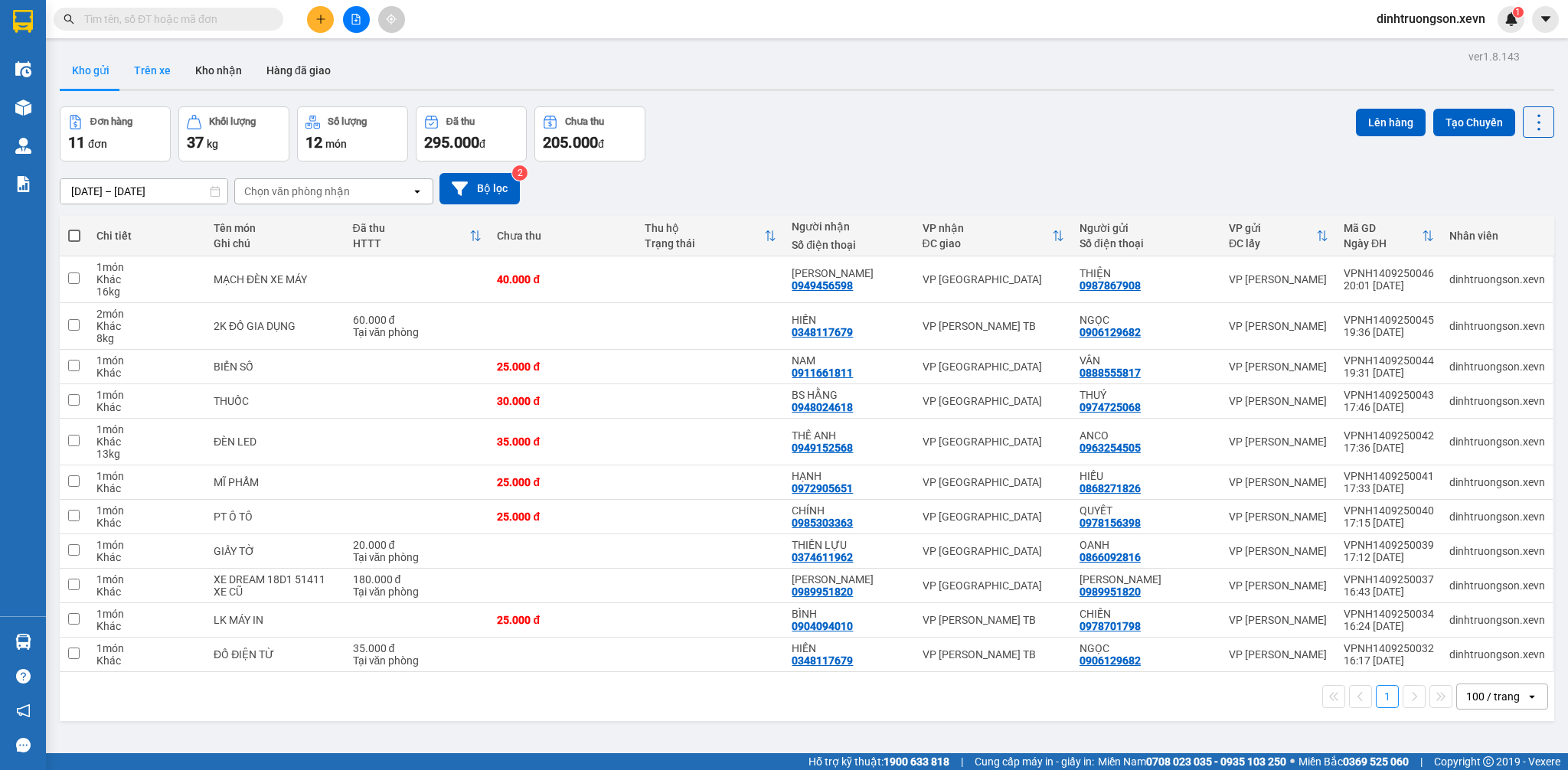
click at [160, 67] on button "Trên xe" at bounding box center [153, 71] width 61 height 37
